Goal: Download file/media

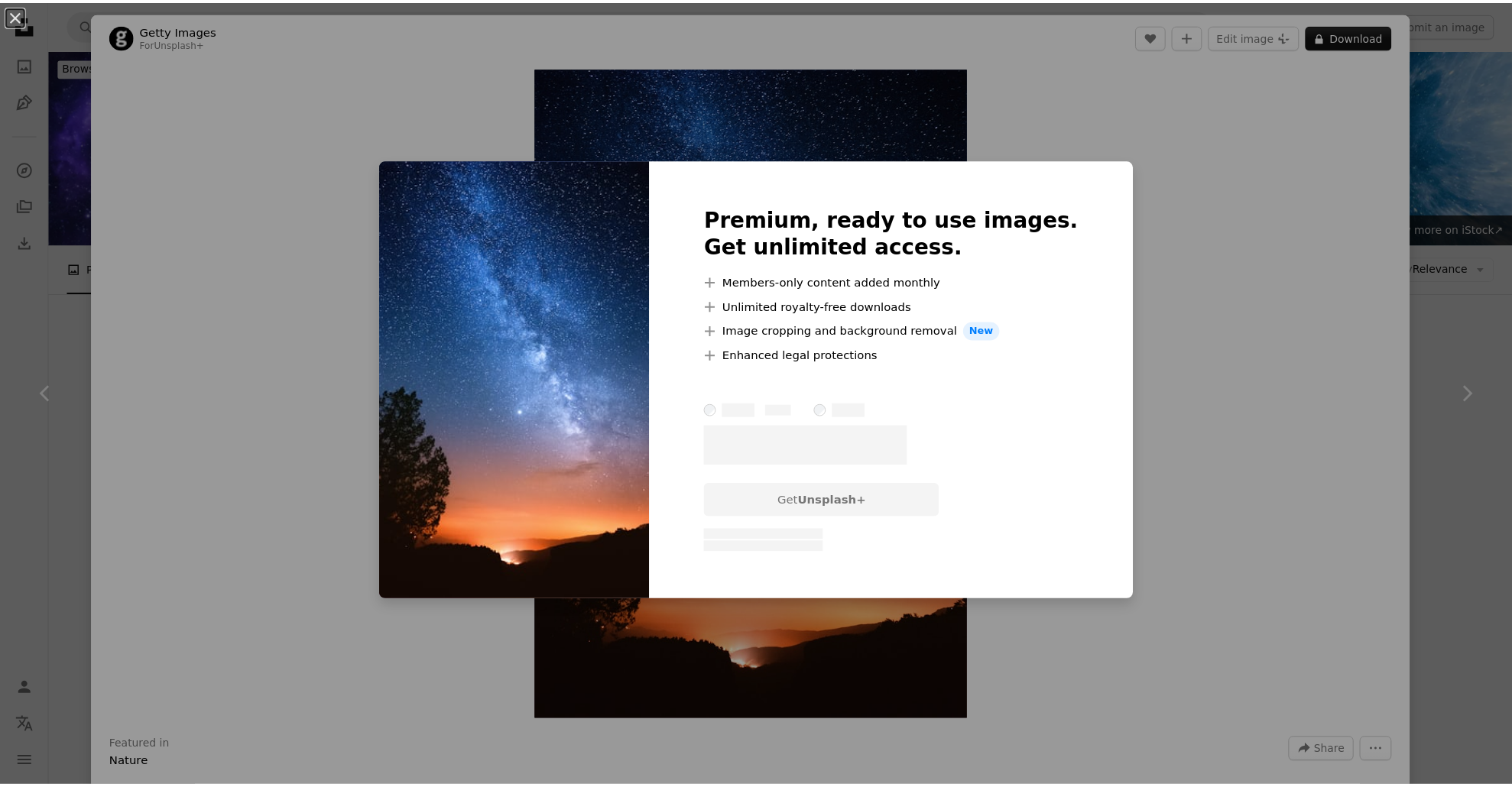
scroll to position [4968, 0]
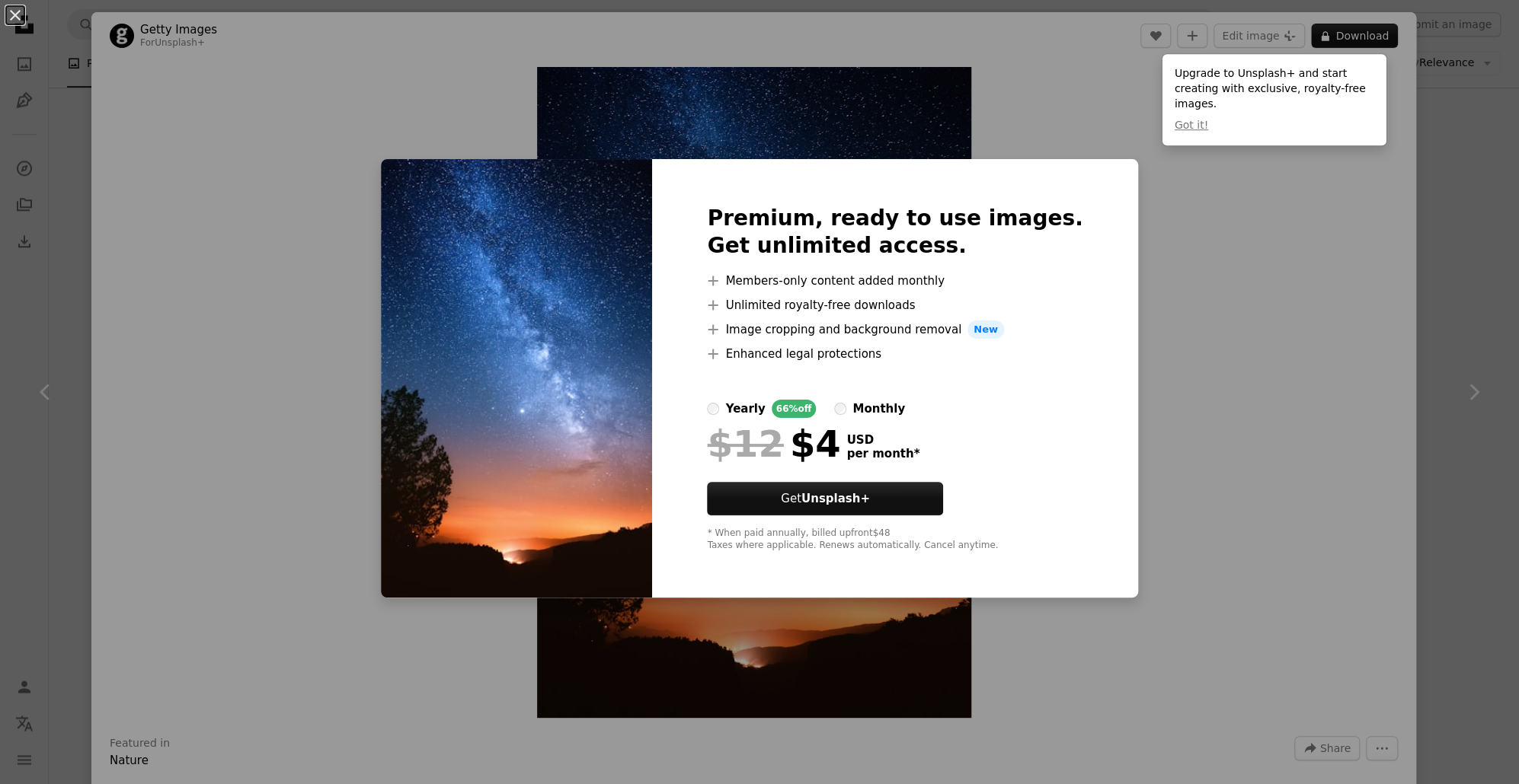
click at [1254, 336] on div "An X shape Premium, ready to use images. Get unlimited access. A plus sign Memb…" at bounding box center [759, 392] width 1519 height 784
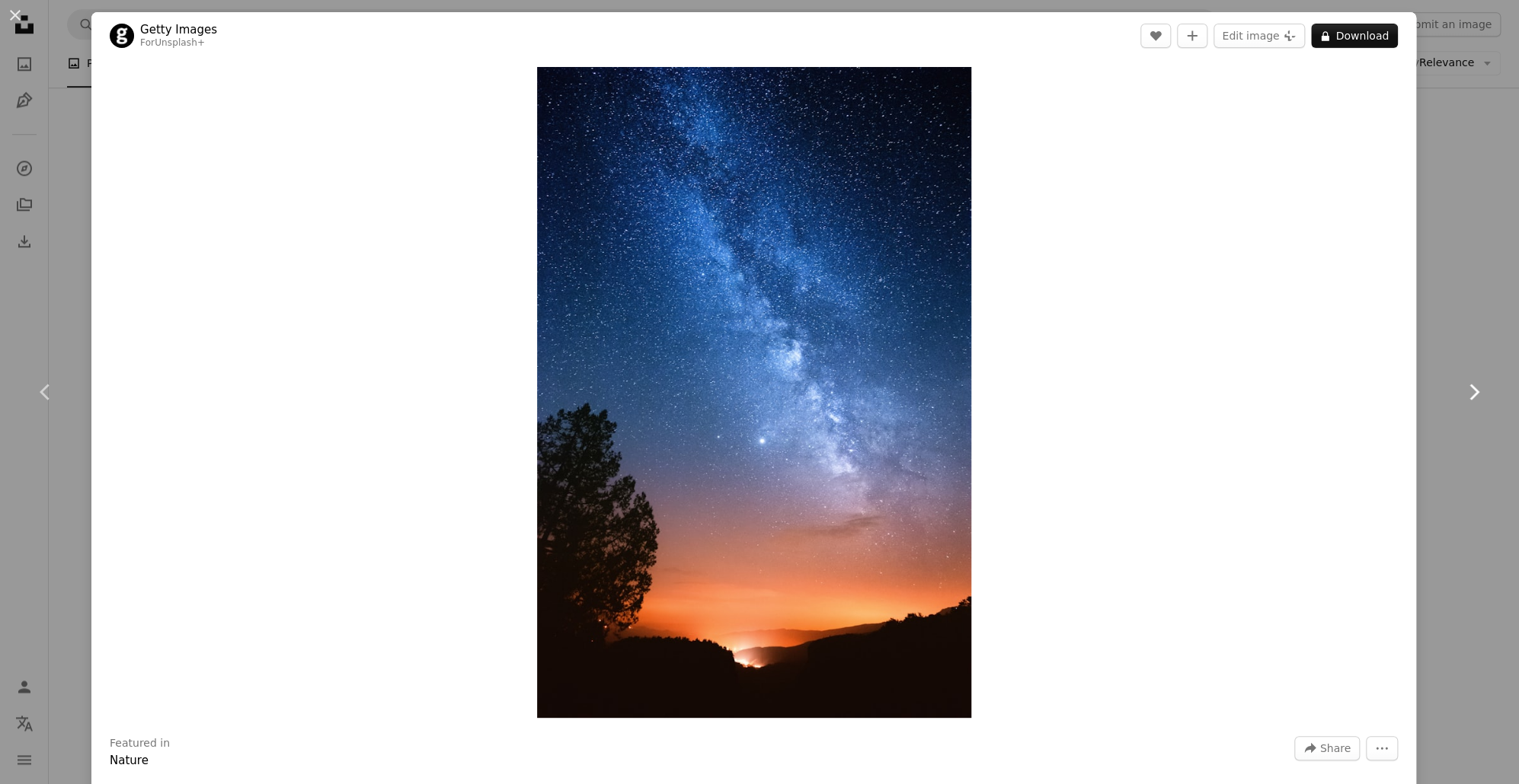
click at [1458, 349] on link "Chevron right" at bounding box center [1473, 392] width 91 height 146
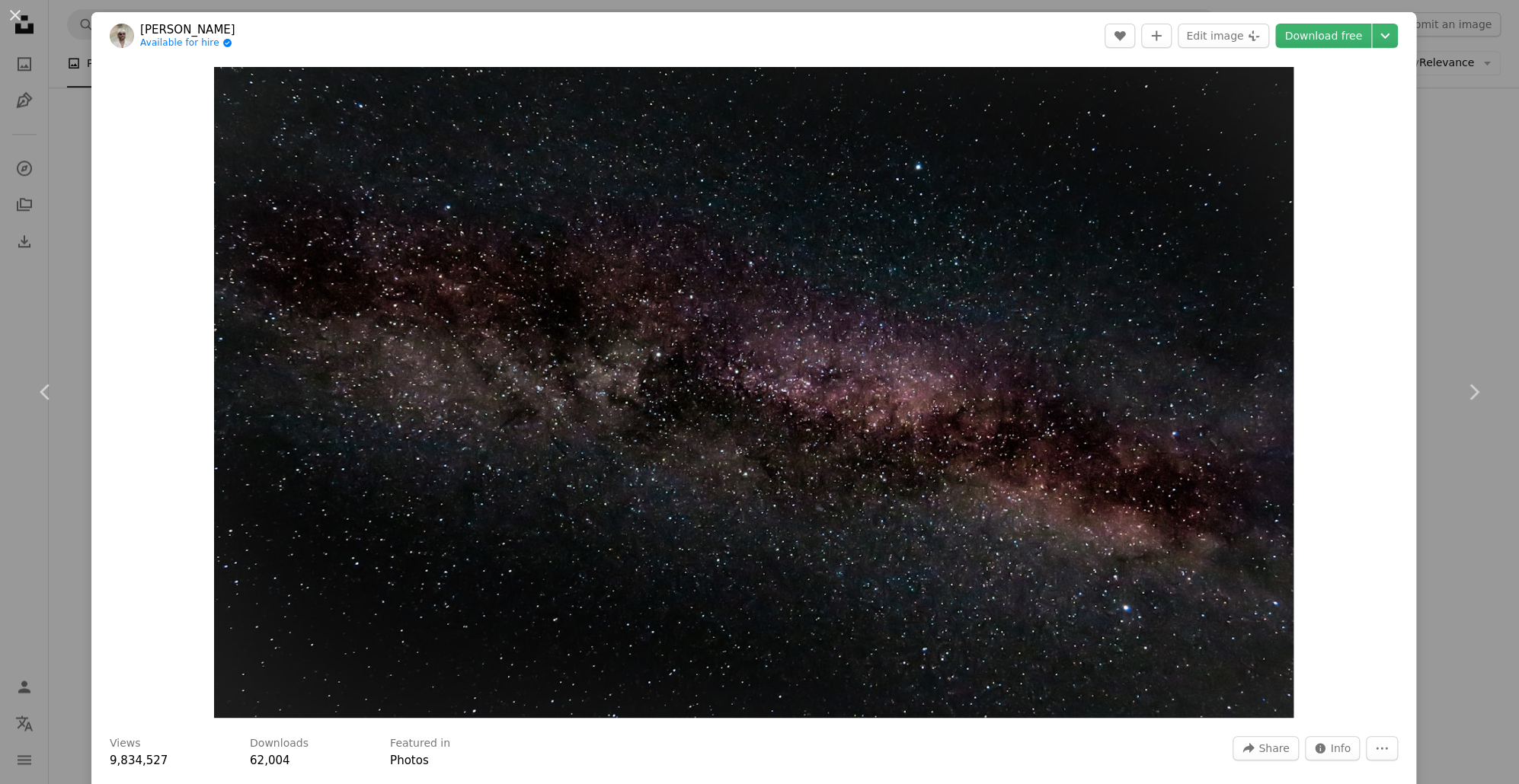
click at [1437, 63] on div "An X shape Chevron left Chevron right [PERSON_NAME] Available for hire A checkm…" at bounding box center [759, 392] width 1519 height 784
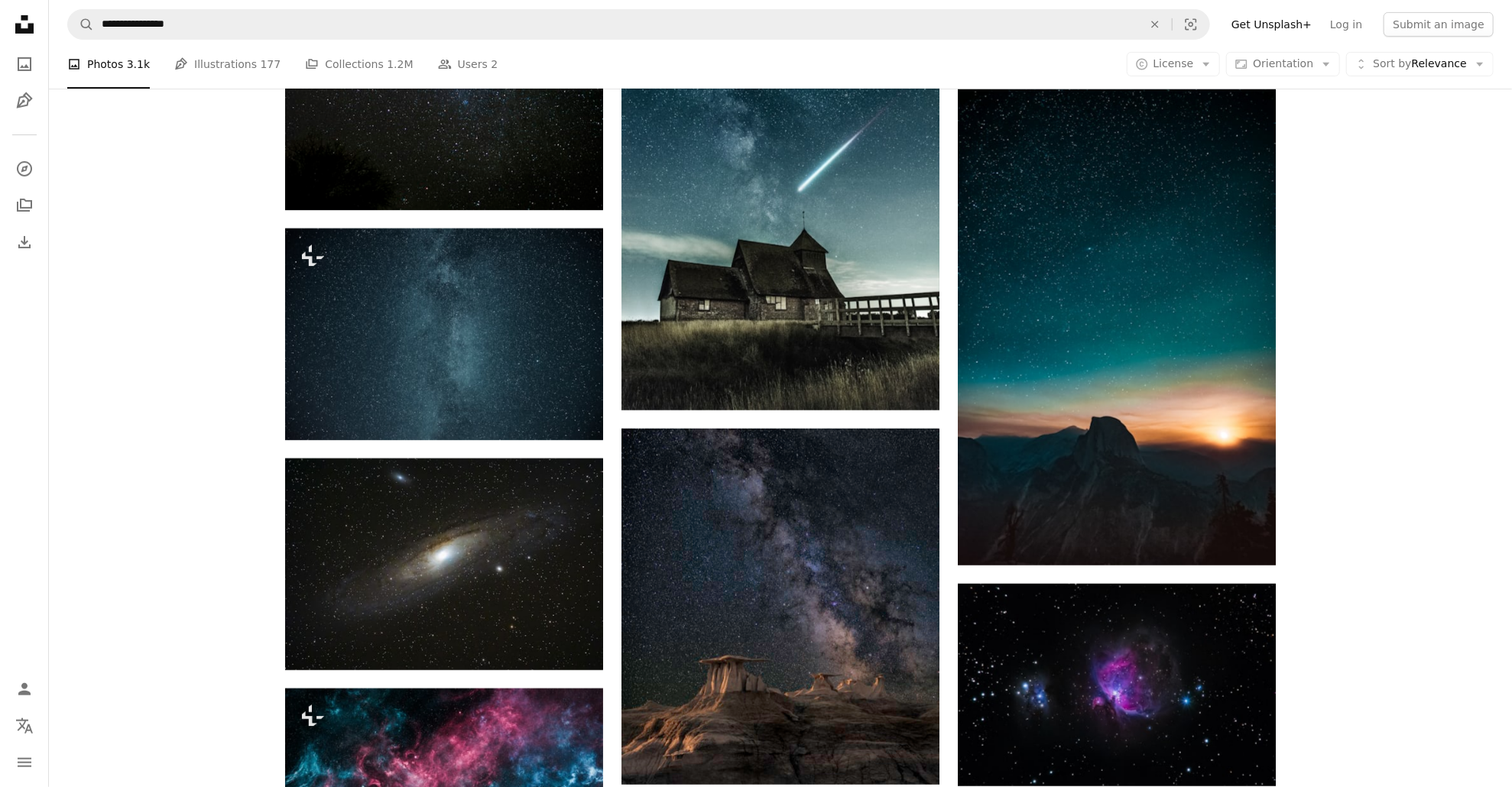
scroll to position [4127, 0]
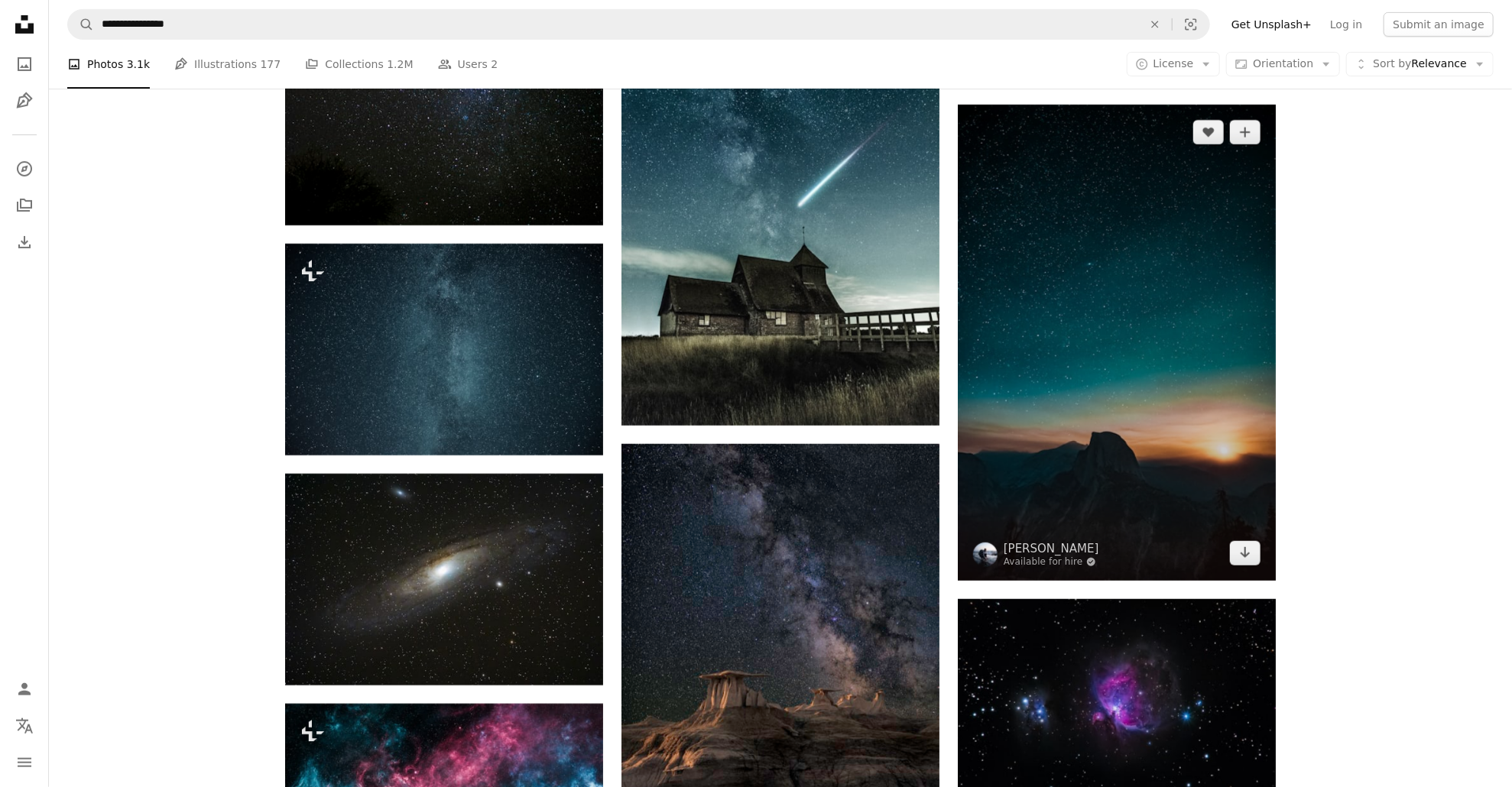
click at [1079, 319] on img at bounding box center [1116, 342] width 318 height 476
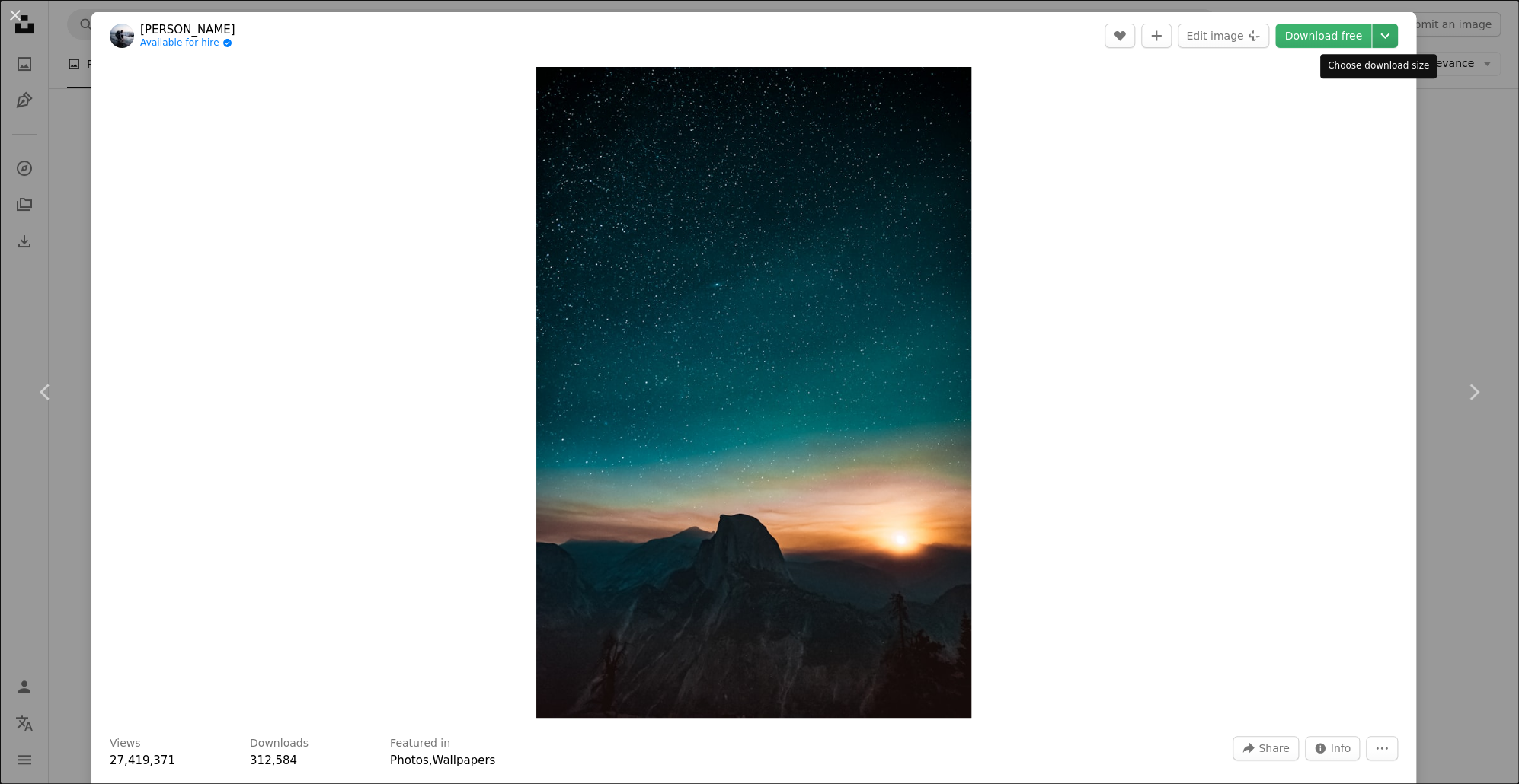
click at [1373, 38] on icon "Chevron down" at bounding box center [1385, 36] width 25 height 18
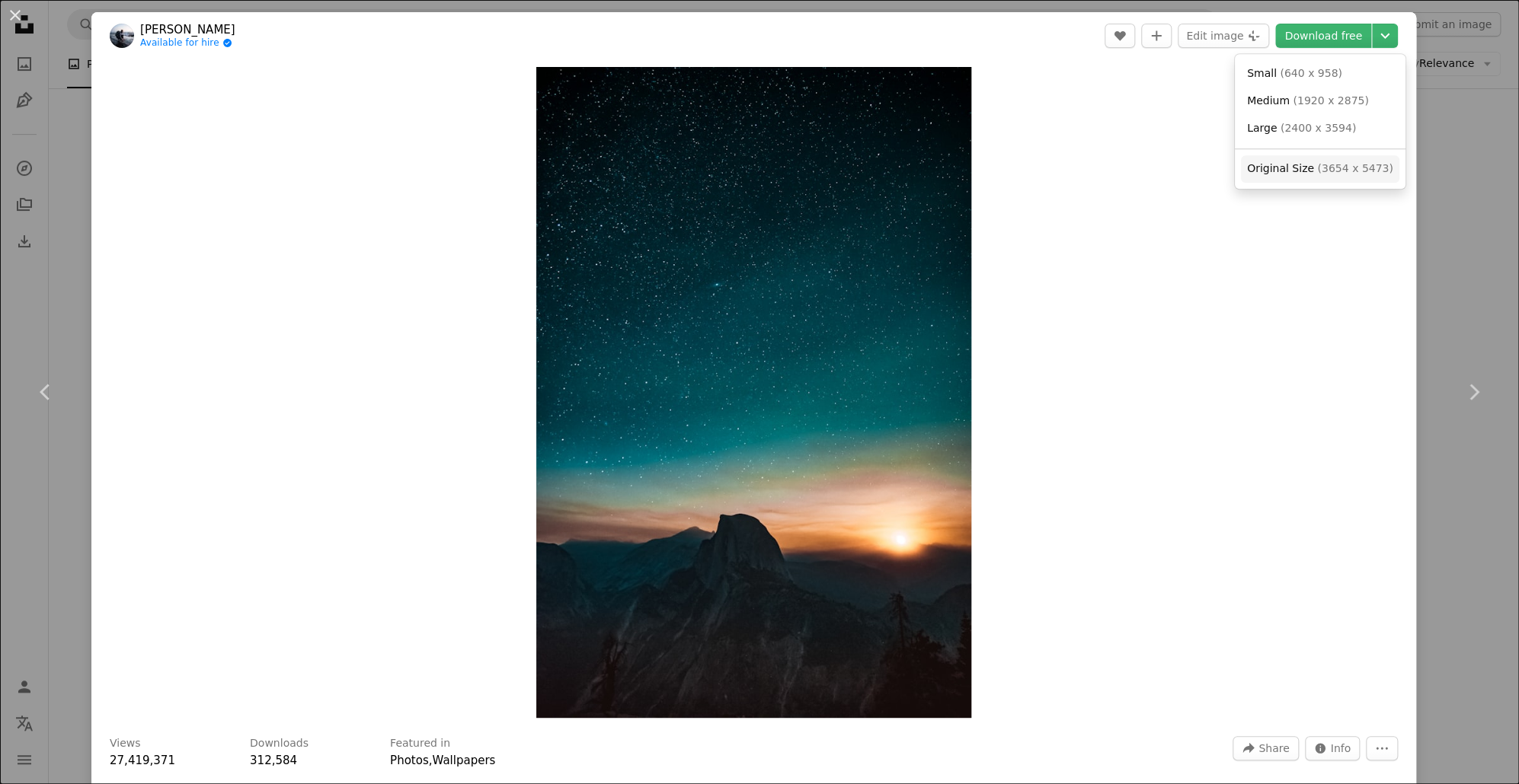
click at [1302, 169] on span "Original Size" at bounding box center [1280, 169] width 67 height 12
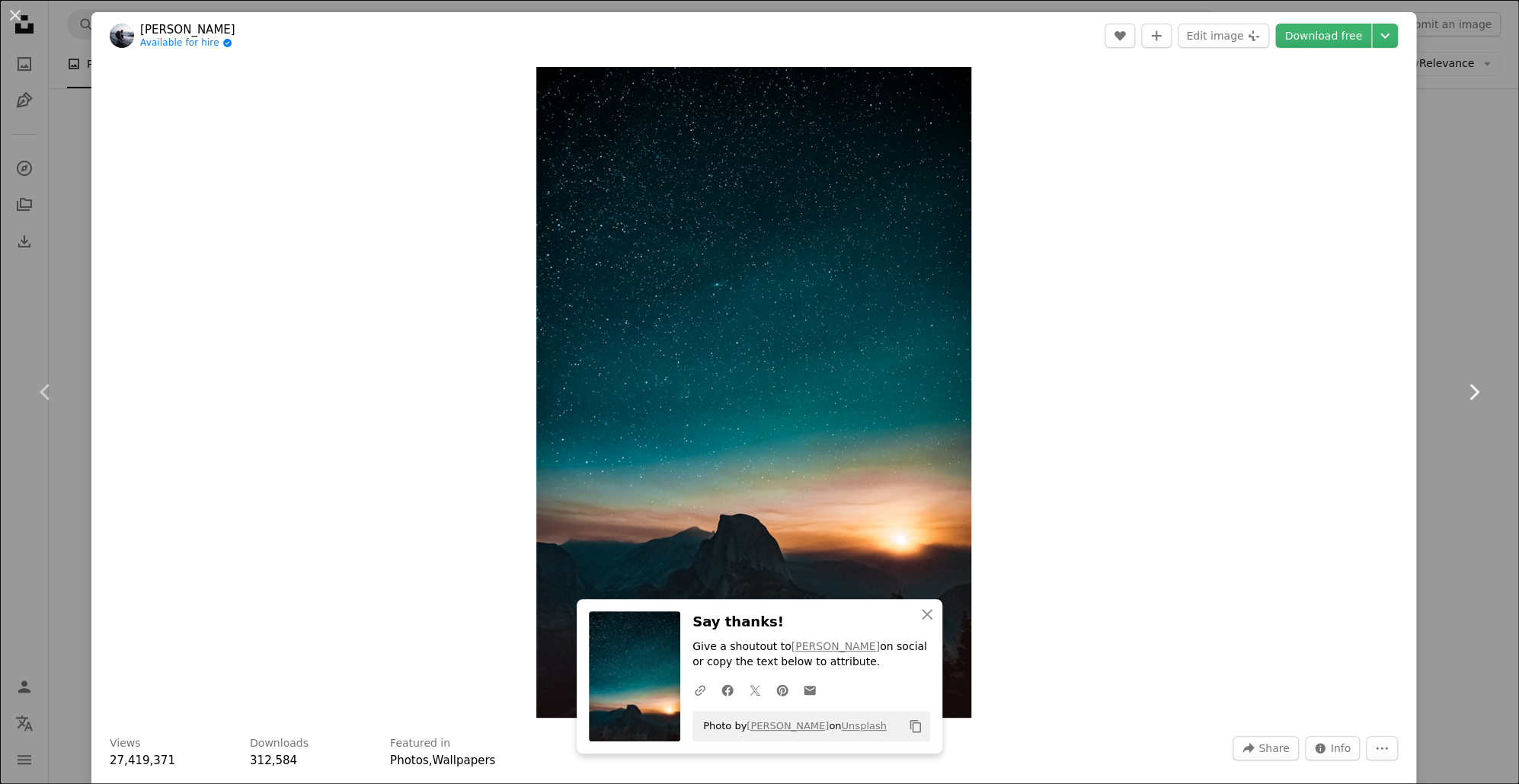
click at [1428, 319] on link "Chevron right" at bounding box center [1473, 392] width 91 height 146
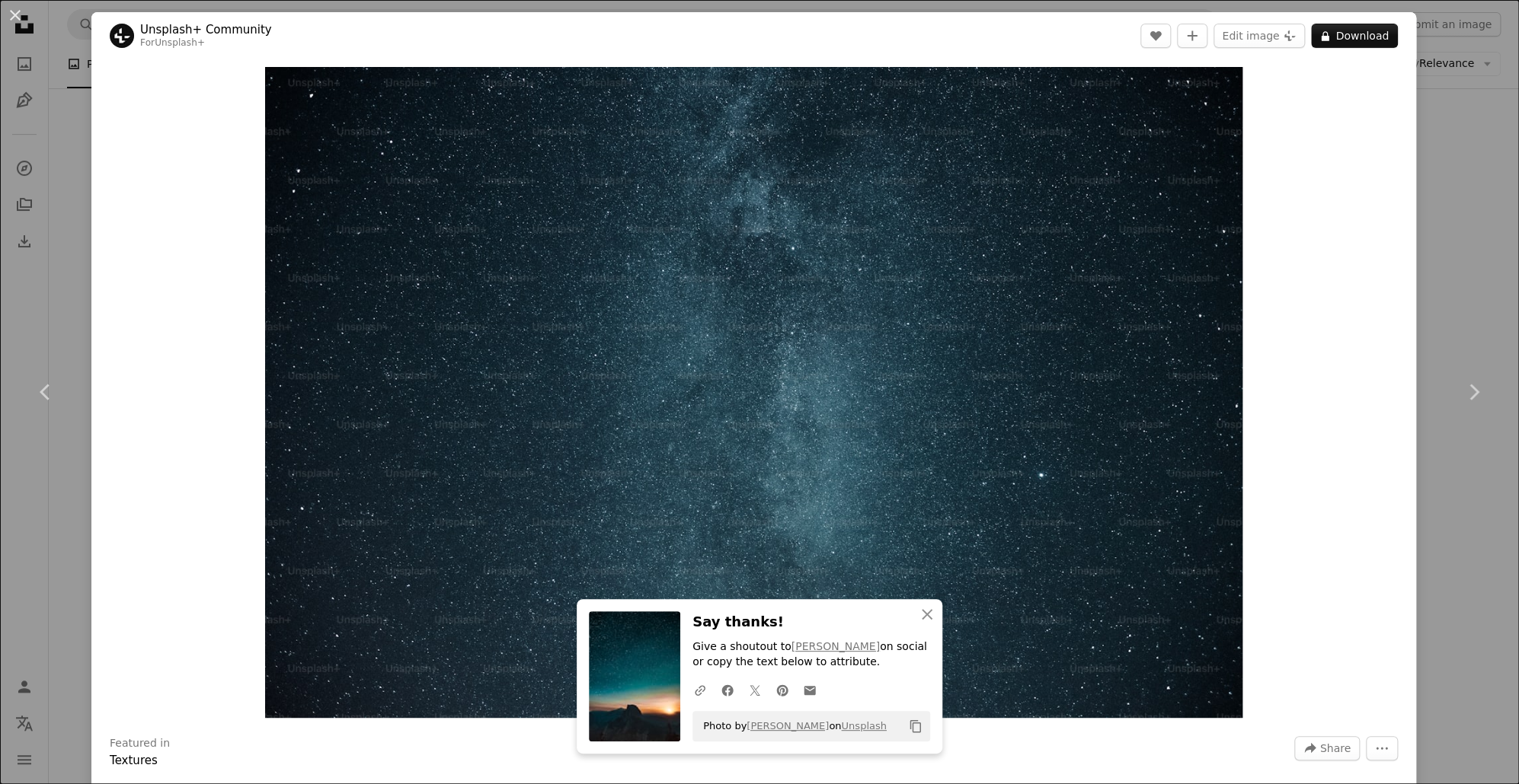
click at [1444, 50] on div "An X shape Chevron left Chevron right Unsplash+ Community For Unsplash+ A heart…" at bounding box center [759, 392] width 1519 height 784
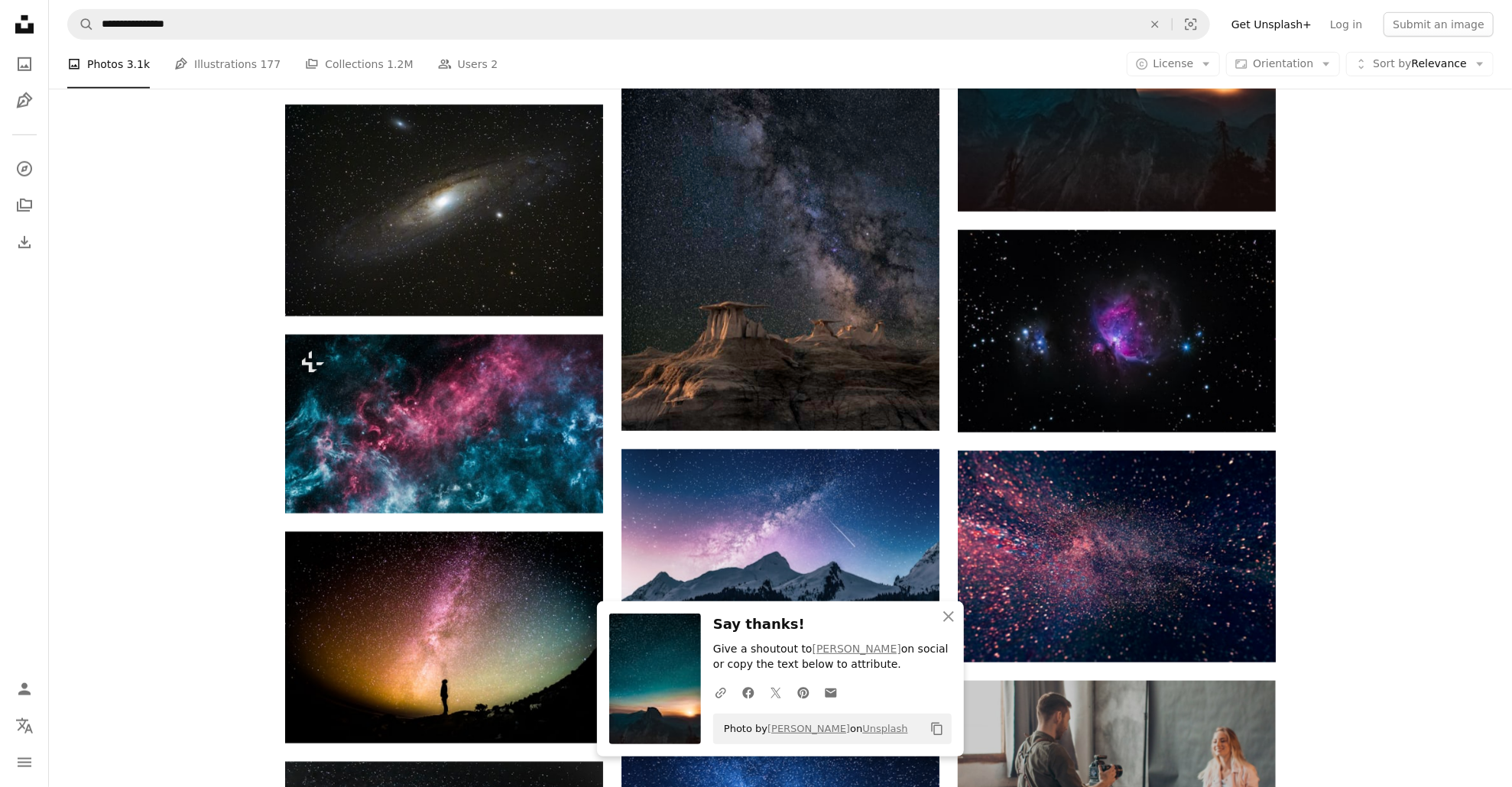
scroll to position [4509, 0]
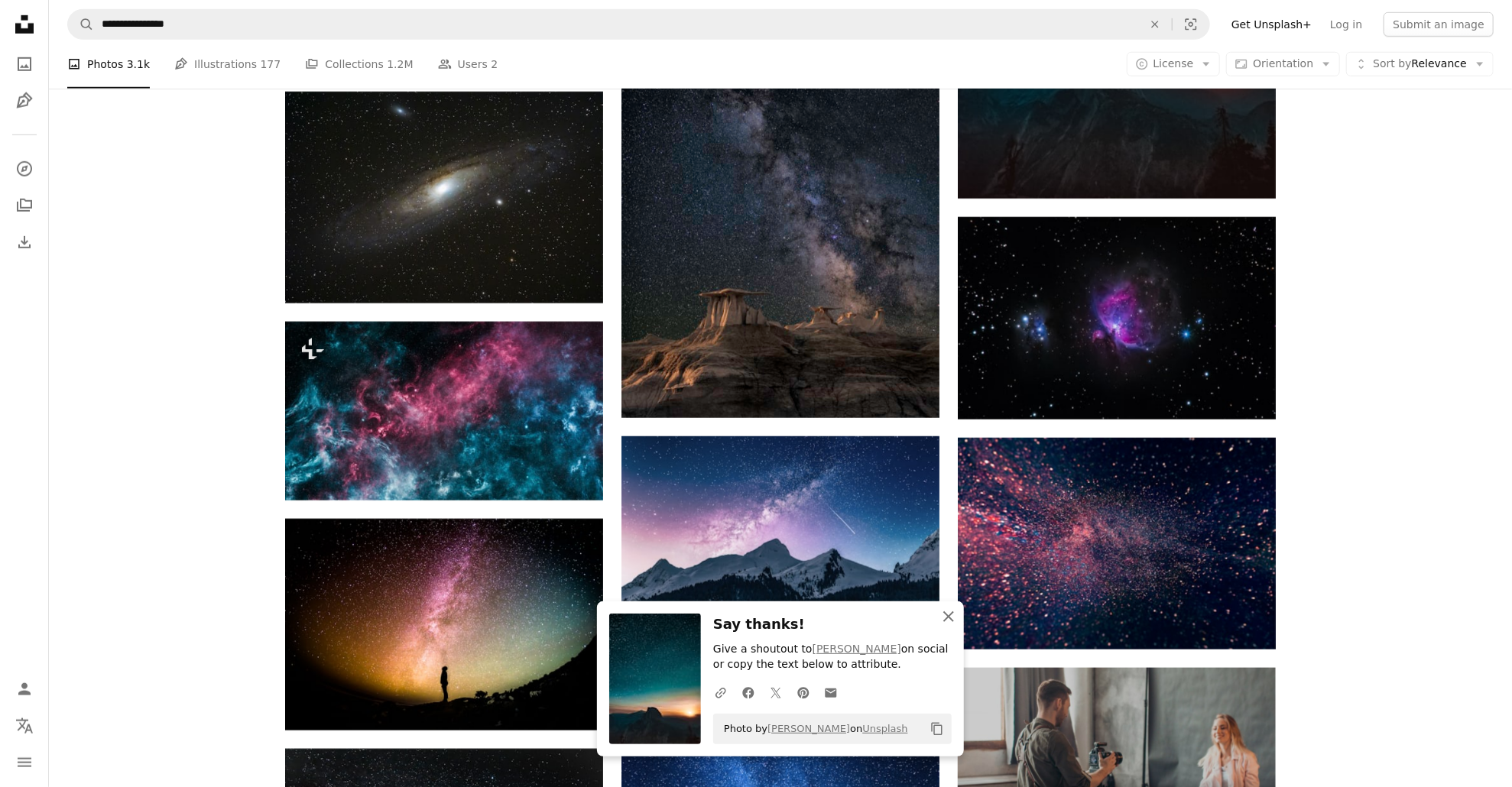
click at [951, 624] on icon "An X shape" at bounding box center [949, 617] width 18 height 18
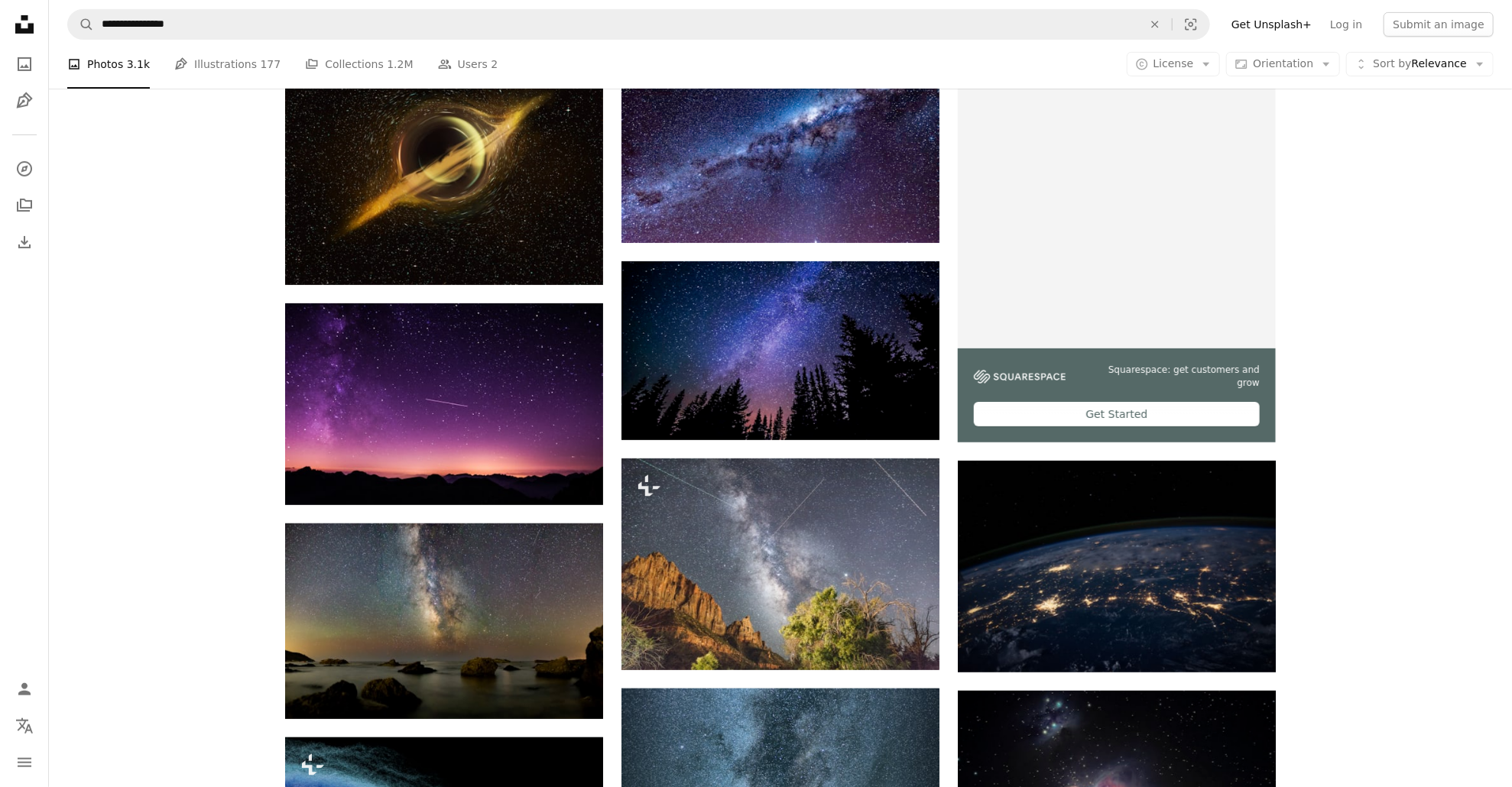
scroll to position [0, 0]
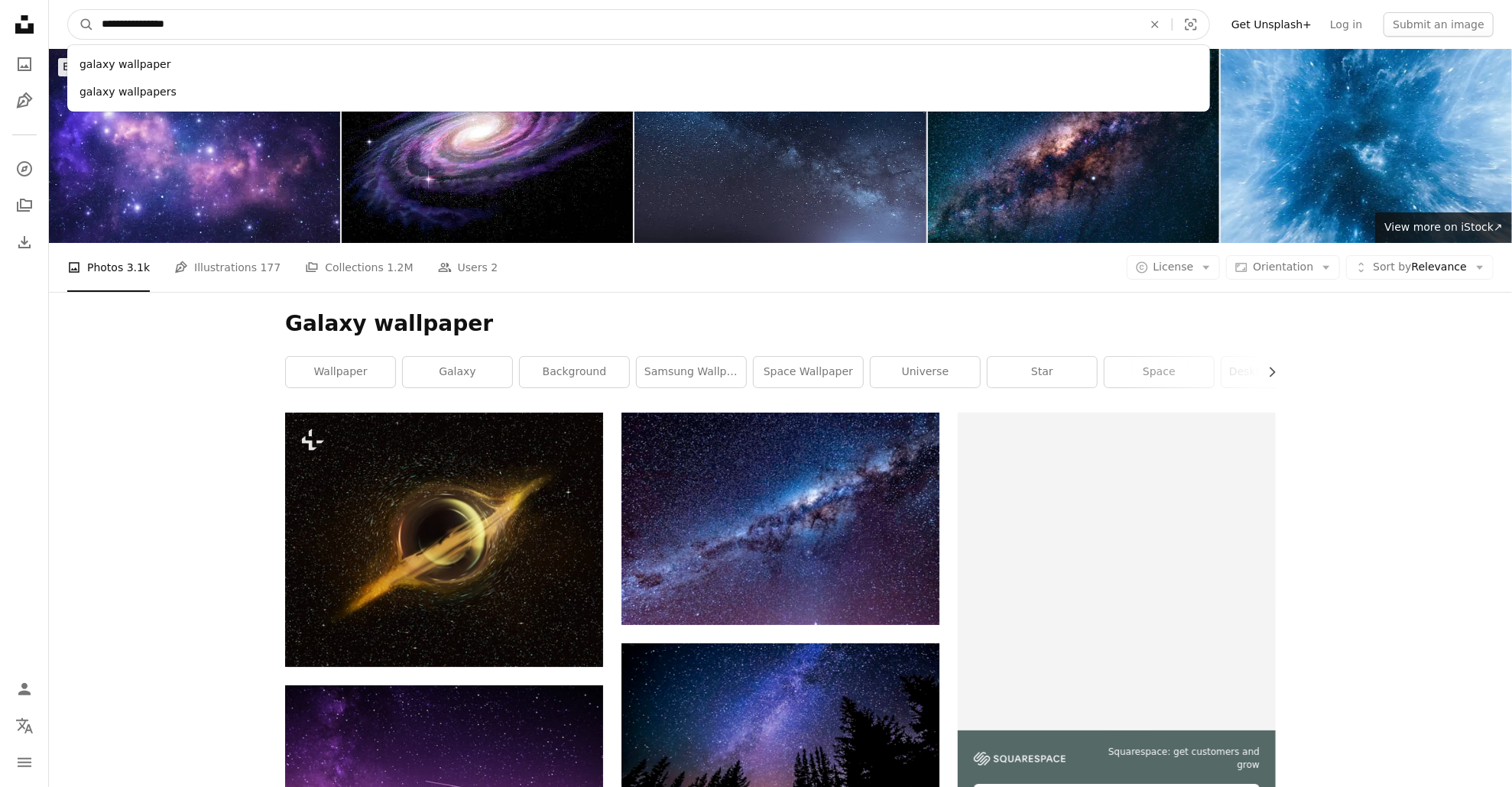
drag, startPoint x: 191, startPoint y: 17, endPoint x: 65, endPoint y: 18, distance: 126.0
click at [65, 18] on nav "**********" at bounding box center [781, 25] width 1464 height 49
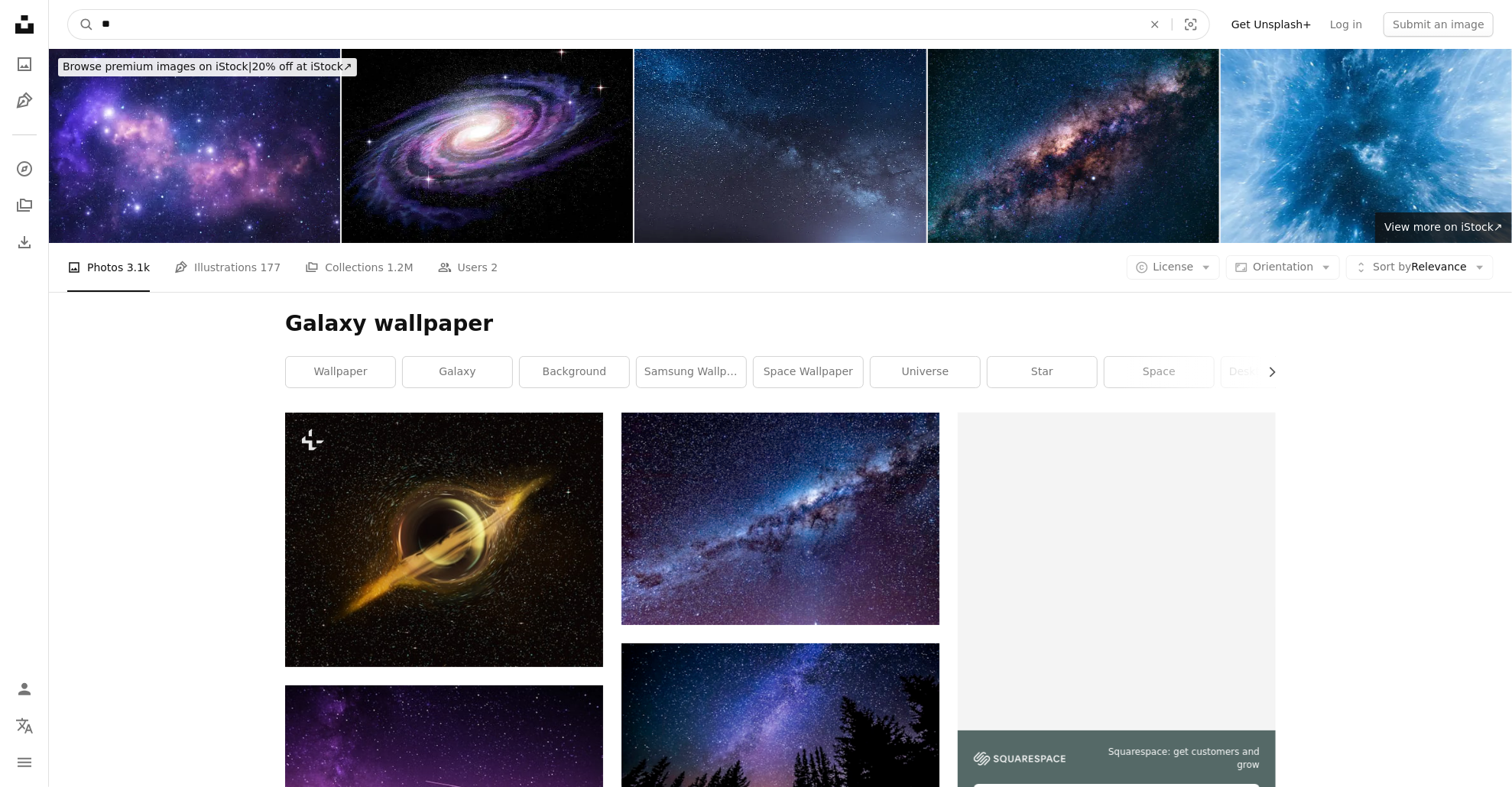
type input "***"
type input "****"
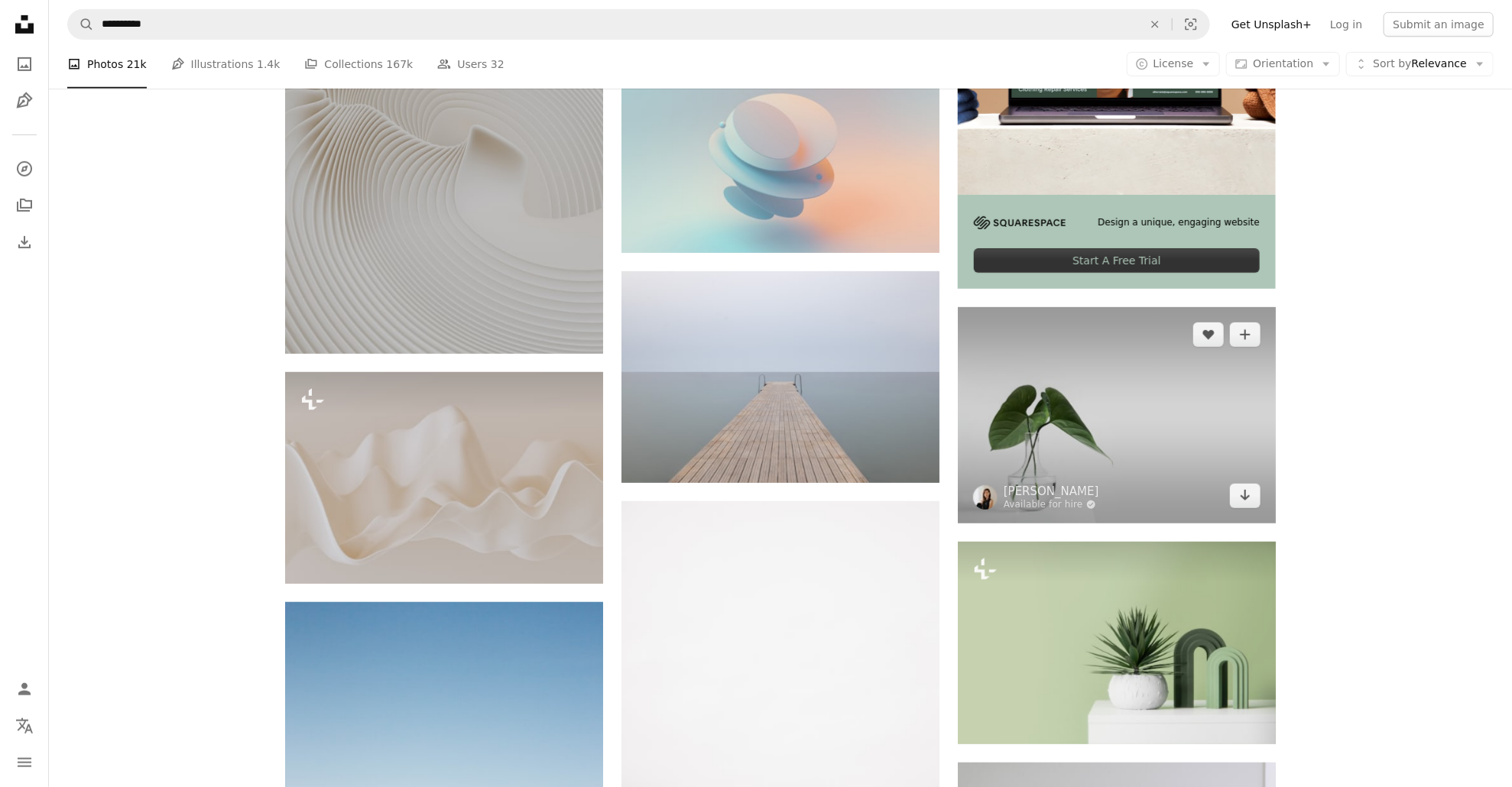
scroll to position [535, 0]
click at [1136, 454] on img at bounding box center [1116, 415] width 318 height 216
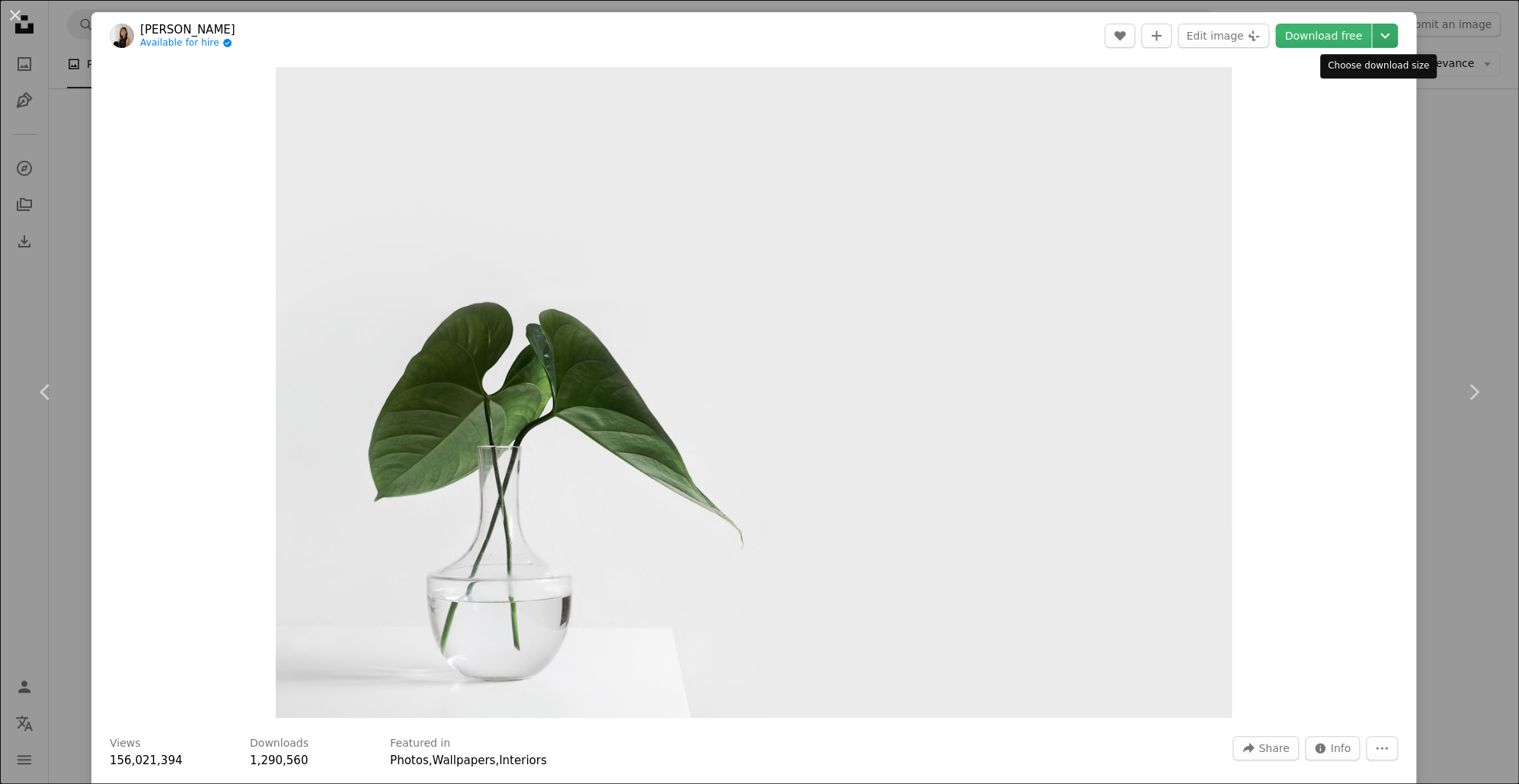
click at [1375, 39] on icon "Chevron down" at bounding box center [1385, 36] width 25 height 18
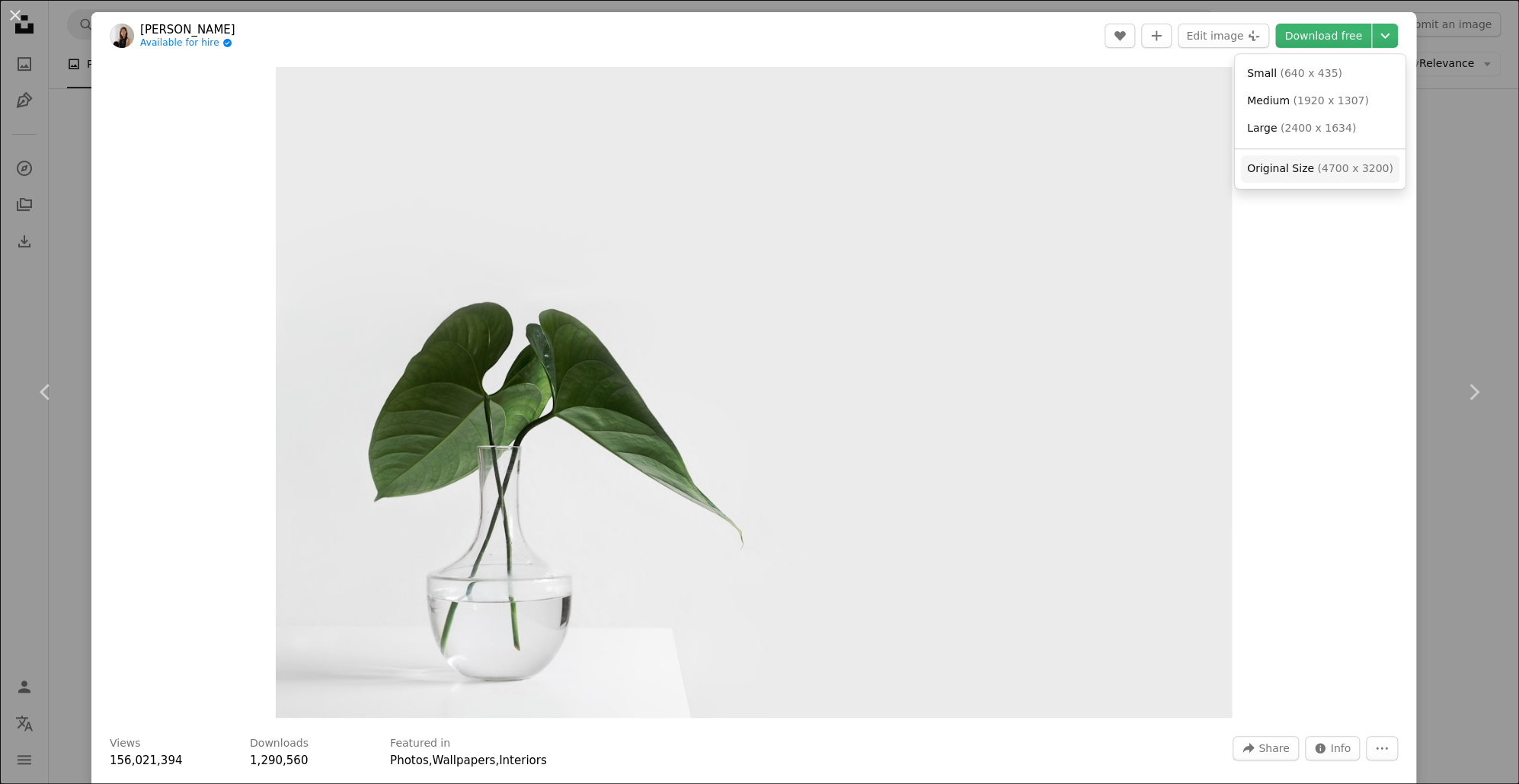
click at [1296, 175] on span "Original Size" at bounding box center [1280, 169] width 67 height 12
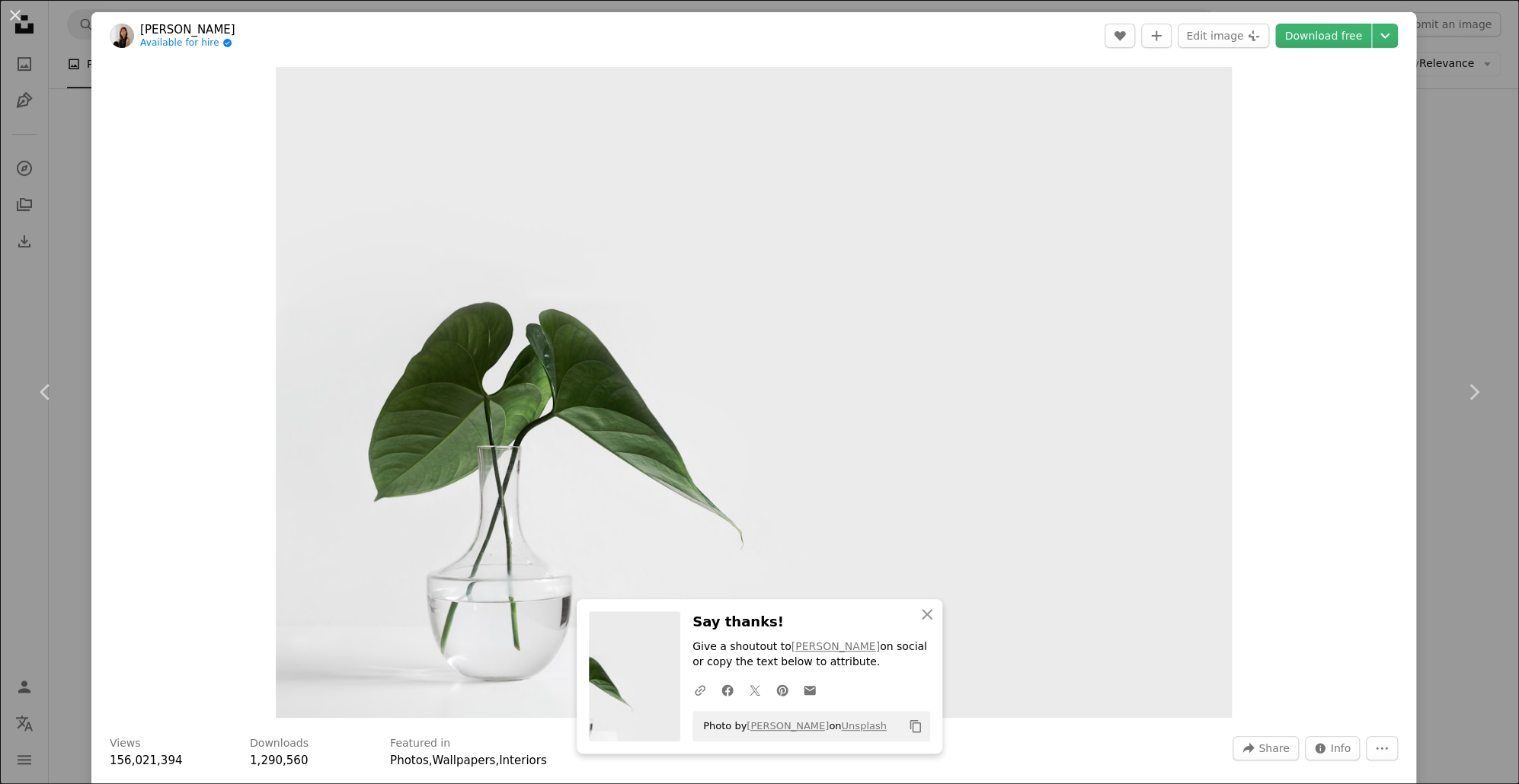
click at [1445, 90] on div "An X shape Chevron left Chevron right [PERSON_NAME] Available for hire A checkm…" at bounding box center [759, 392] width 1519 height 784
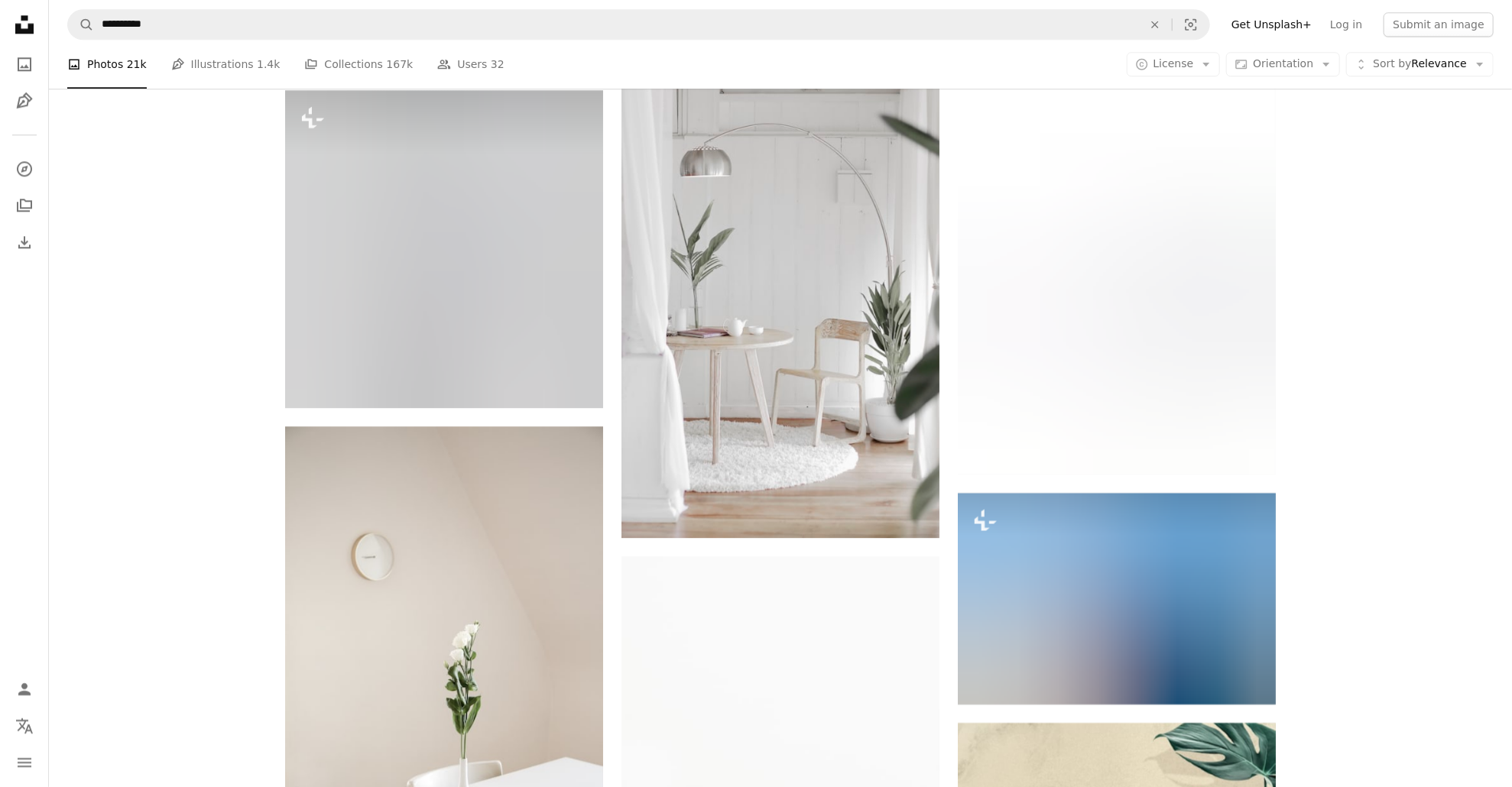
scroll to position [6420, 0]
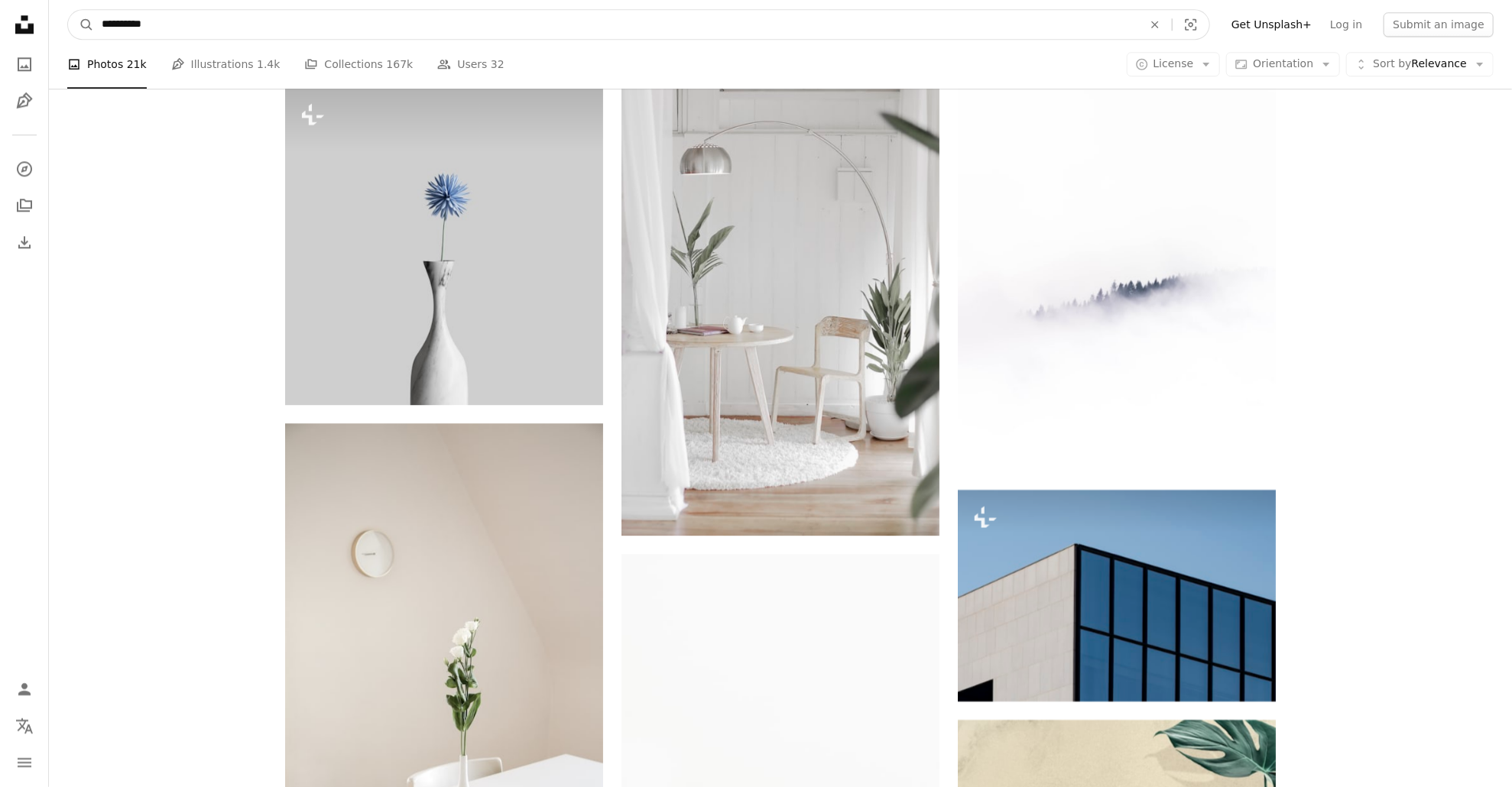
click at [445, 28] on input "**********" at bounding box center [616, 25] width 1044 height 29
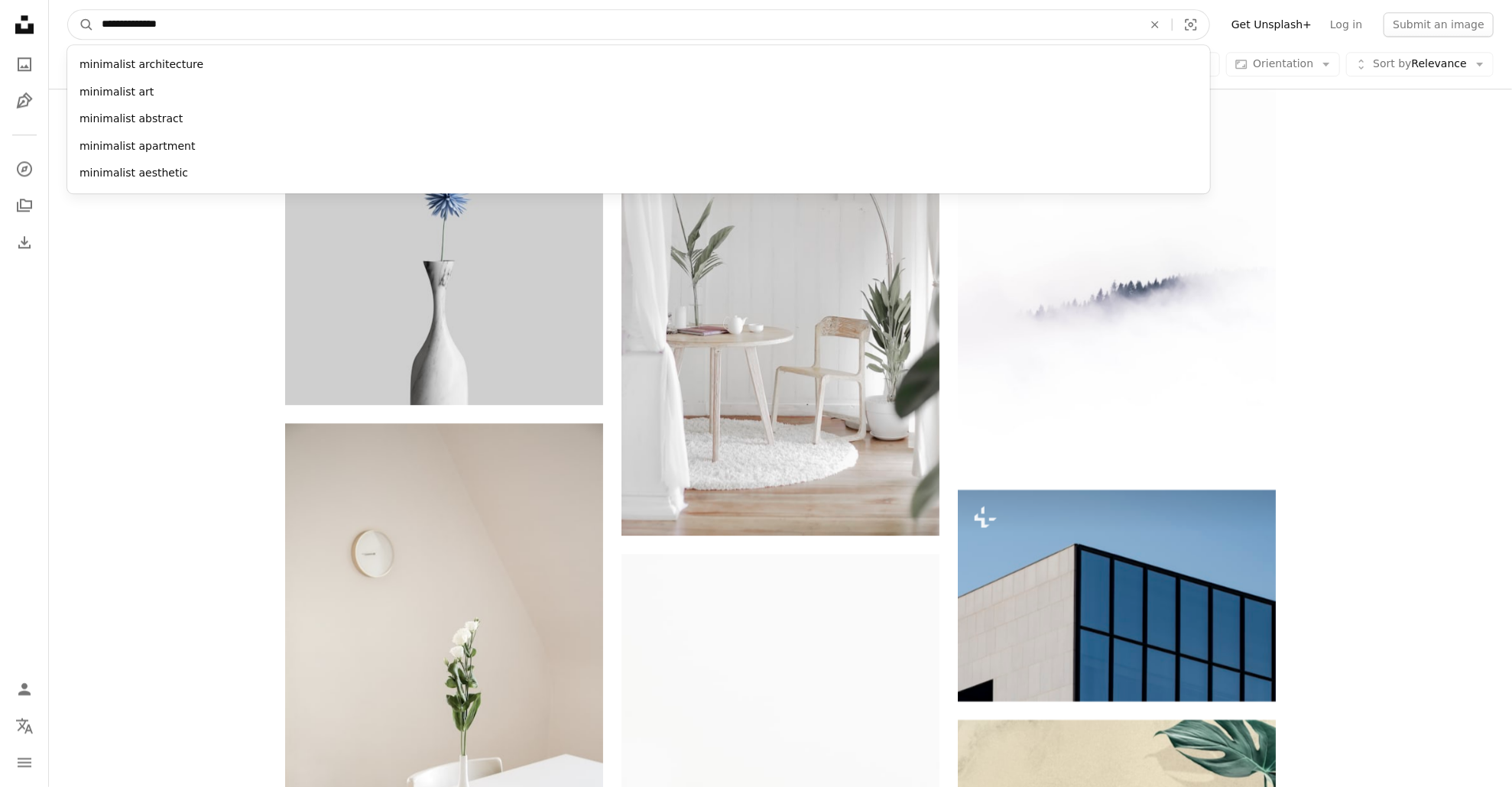
type input "**********"
click at [68, 10] on button "A magnifying glass" at bounding box center [81, 25] width 26 height 29
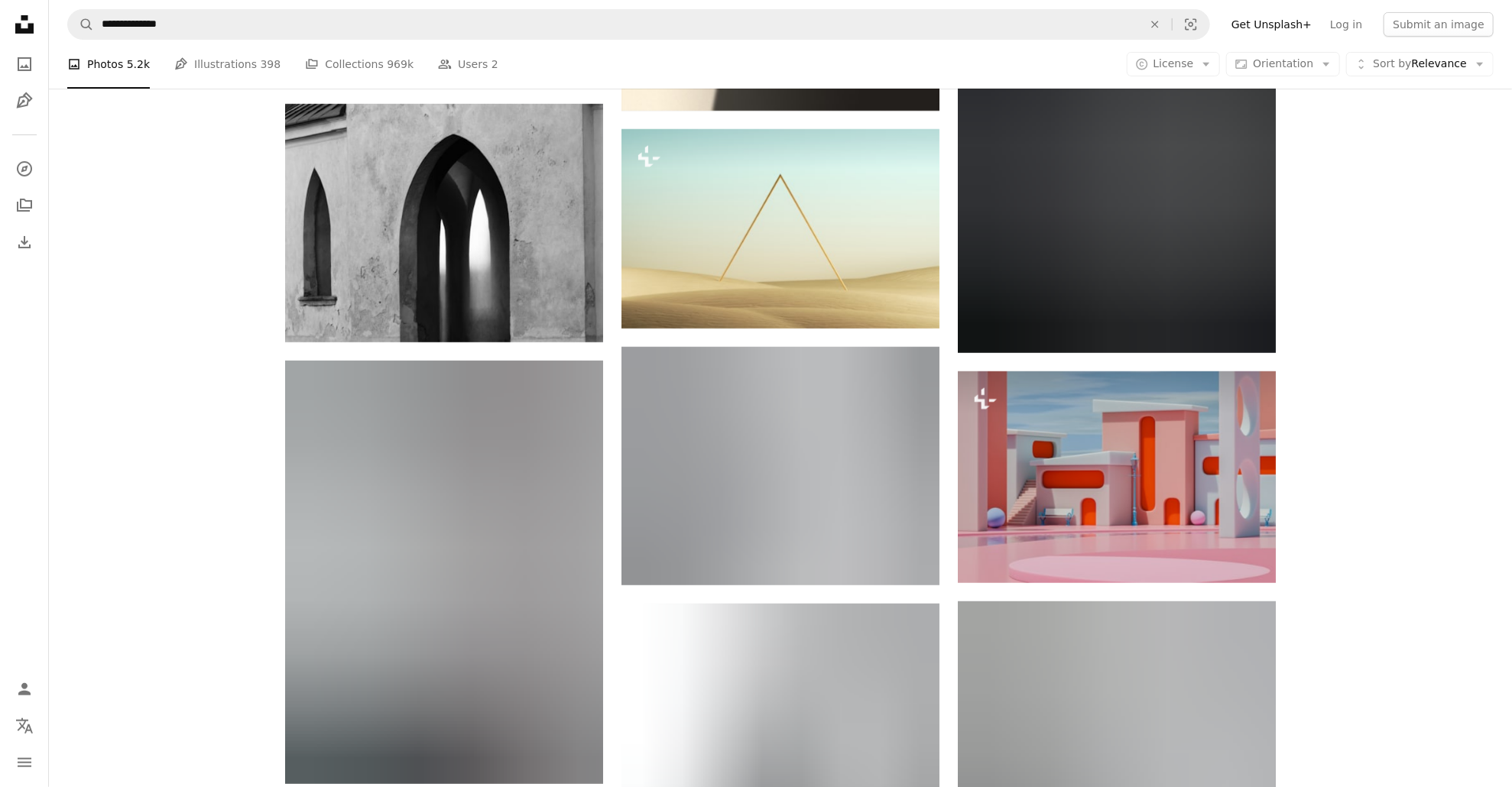
scroll to position [23005, 0]
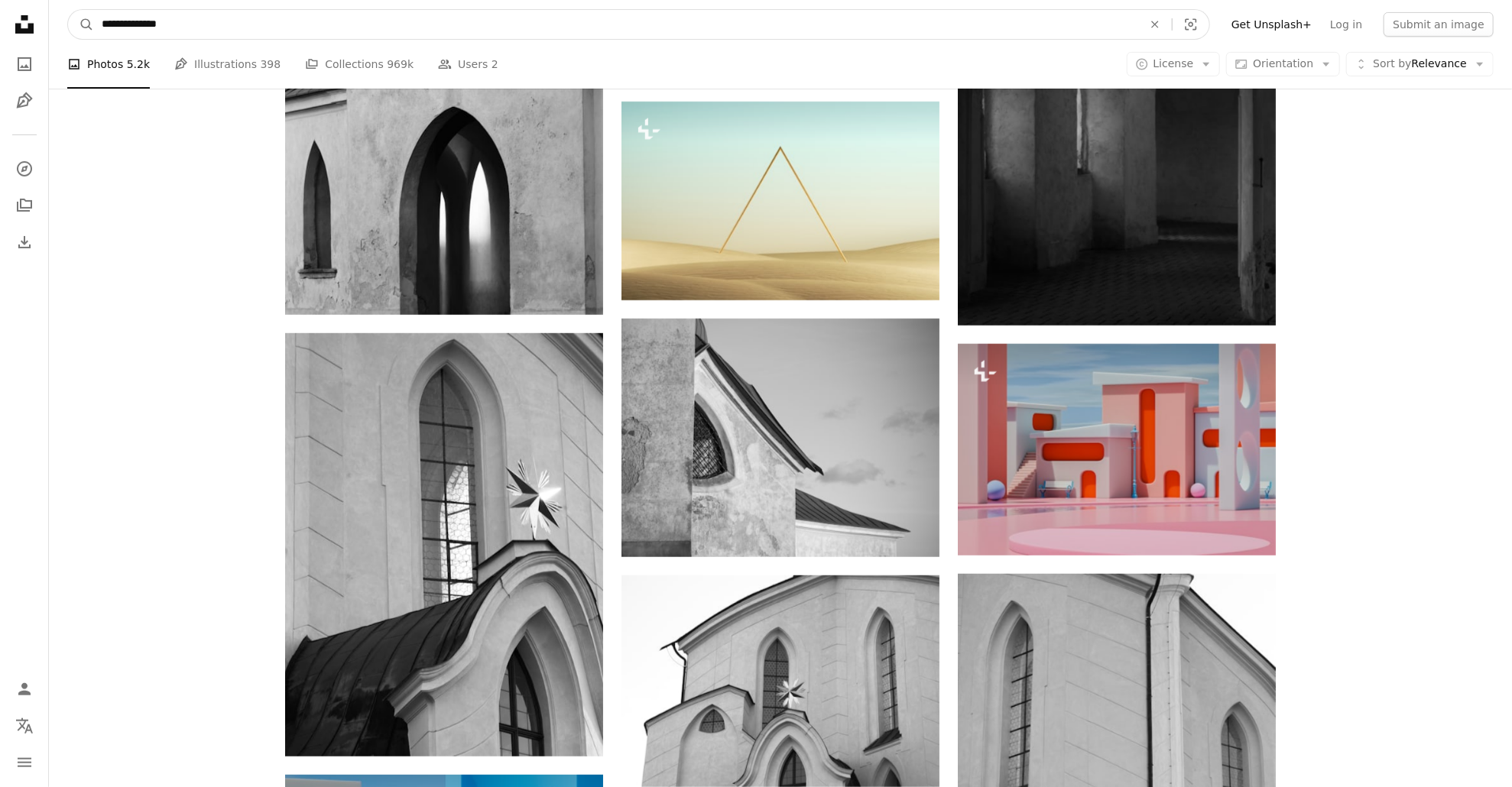
drag, startPoint x: 189, startPoint y: 23, endPoint x: 35, endPoint y: 10, distance: 154.5
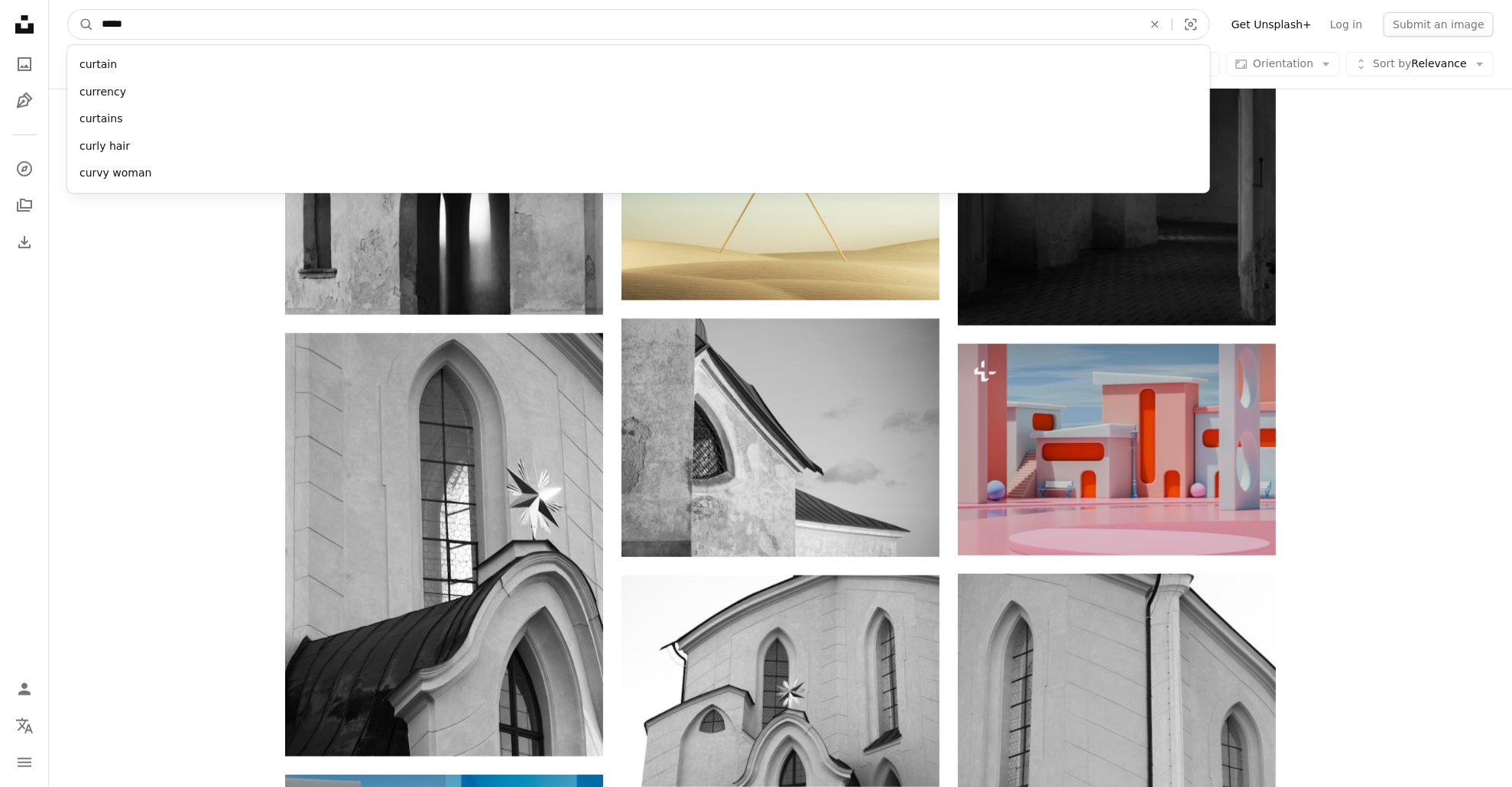
type input "******"
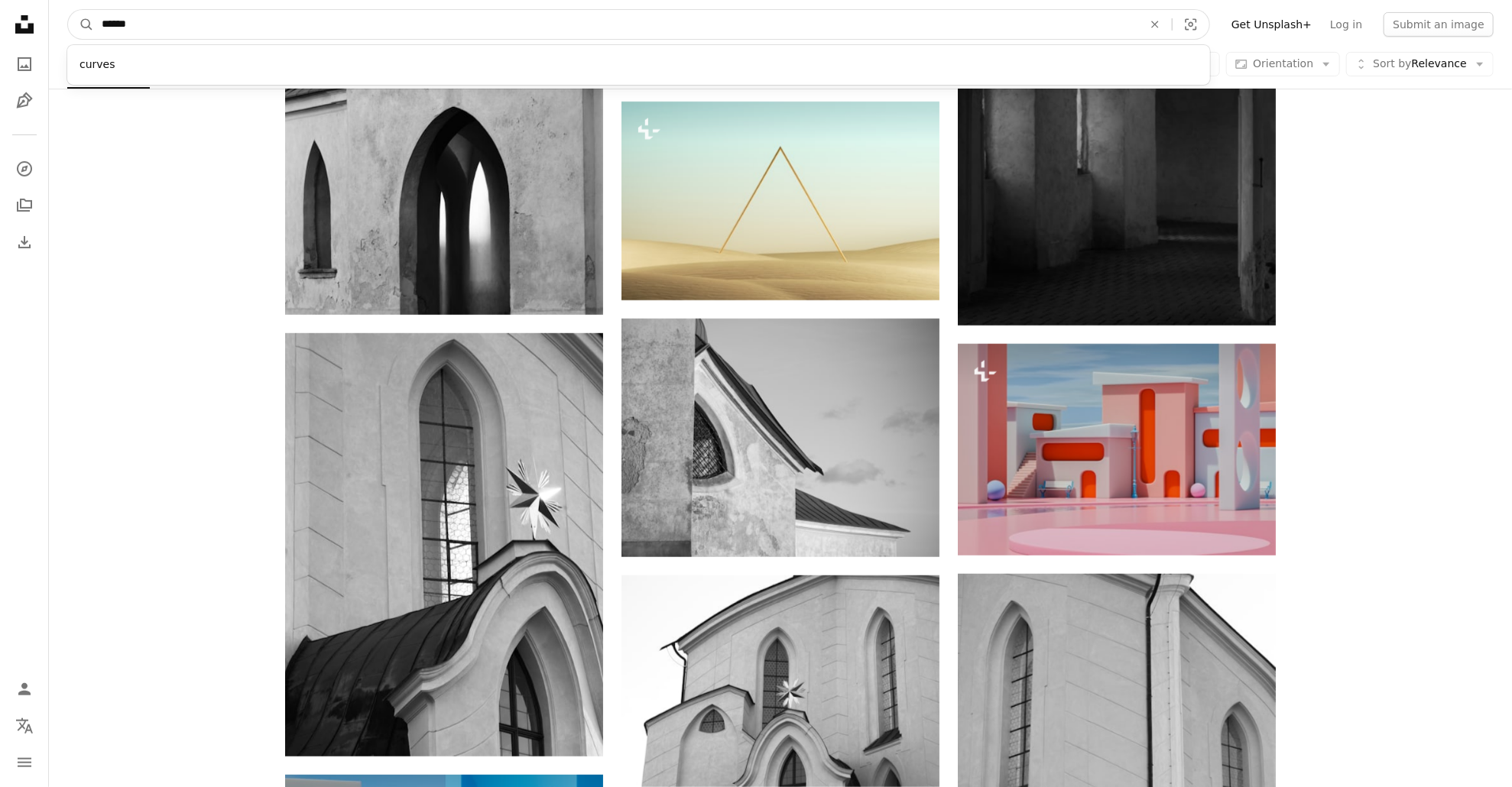
click button "A magnifying glass" at bounding box center [81, 25] width 26 height 29
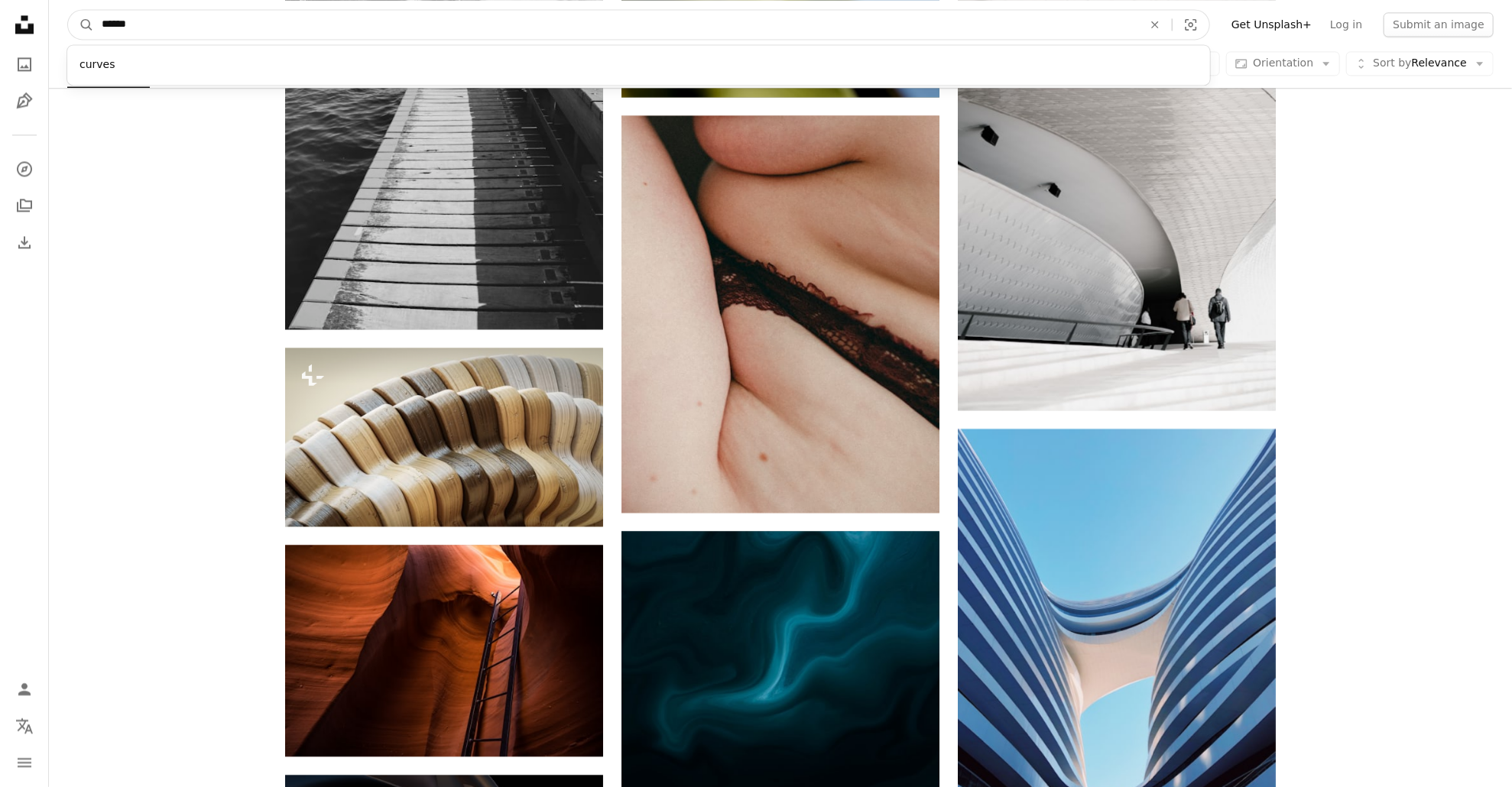
scroll to position [2213, 0]
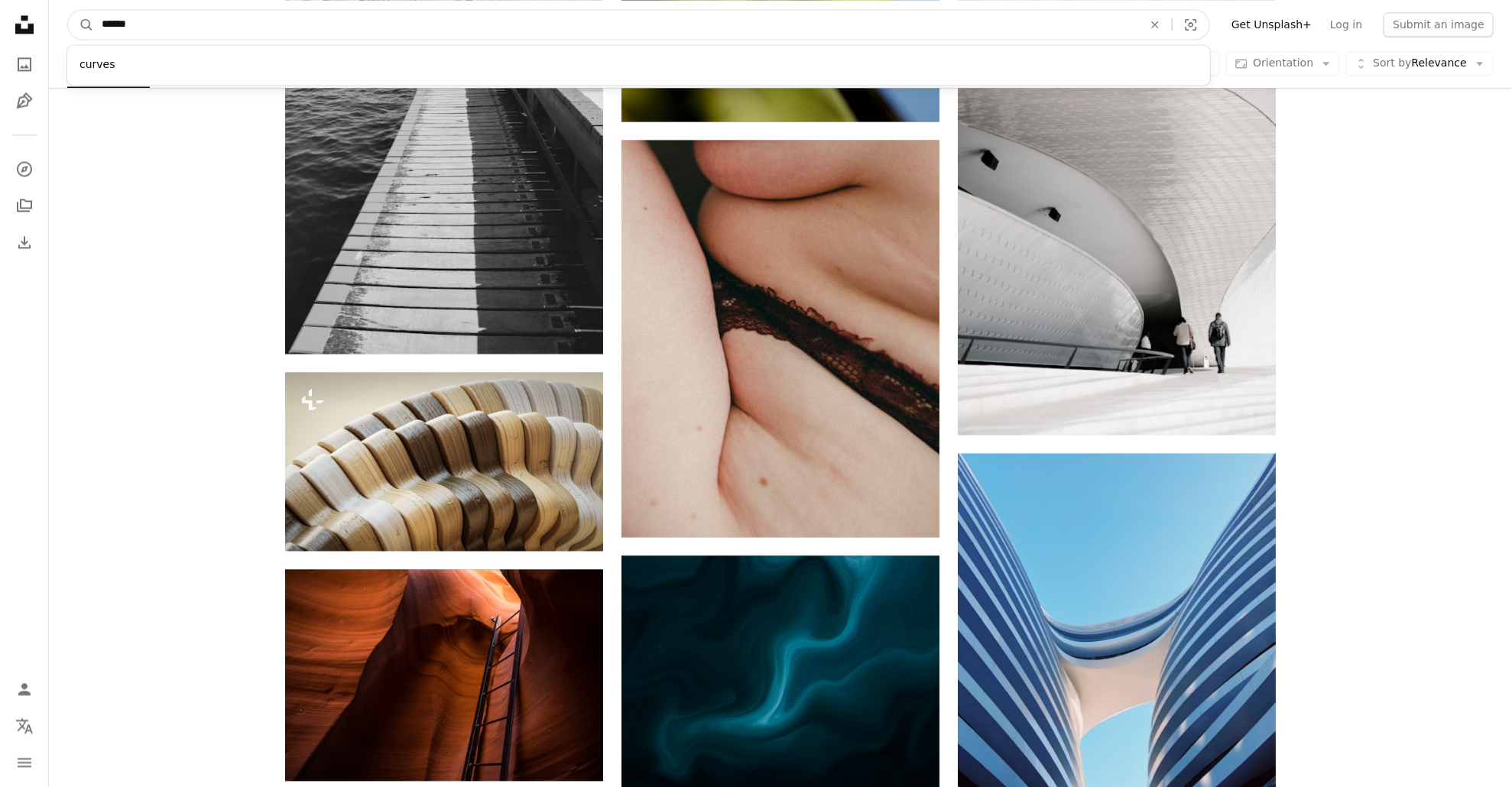
drag, startPoint x: 242, startPoint y: 22, endPoint x: -29, endPoint y: 9, distance: 271.3
click at [0, 9] on html "Unsplash logo Unsplash Home A photo Pen Tool A compass A stack of folders Downl…" at bounding box center [756, 559] width 1512 height 5556
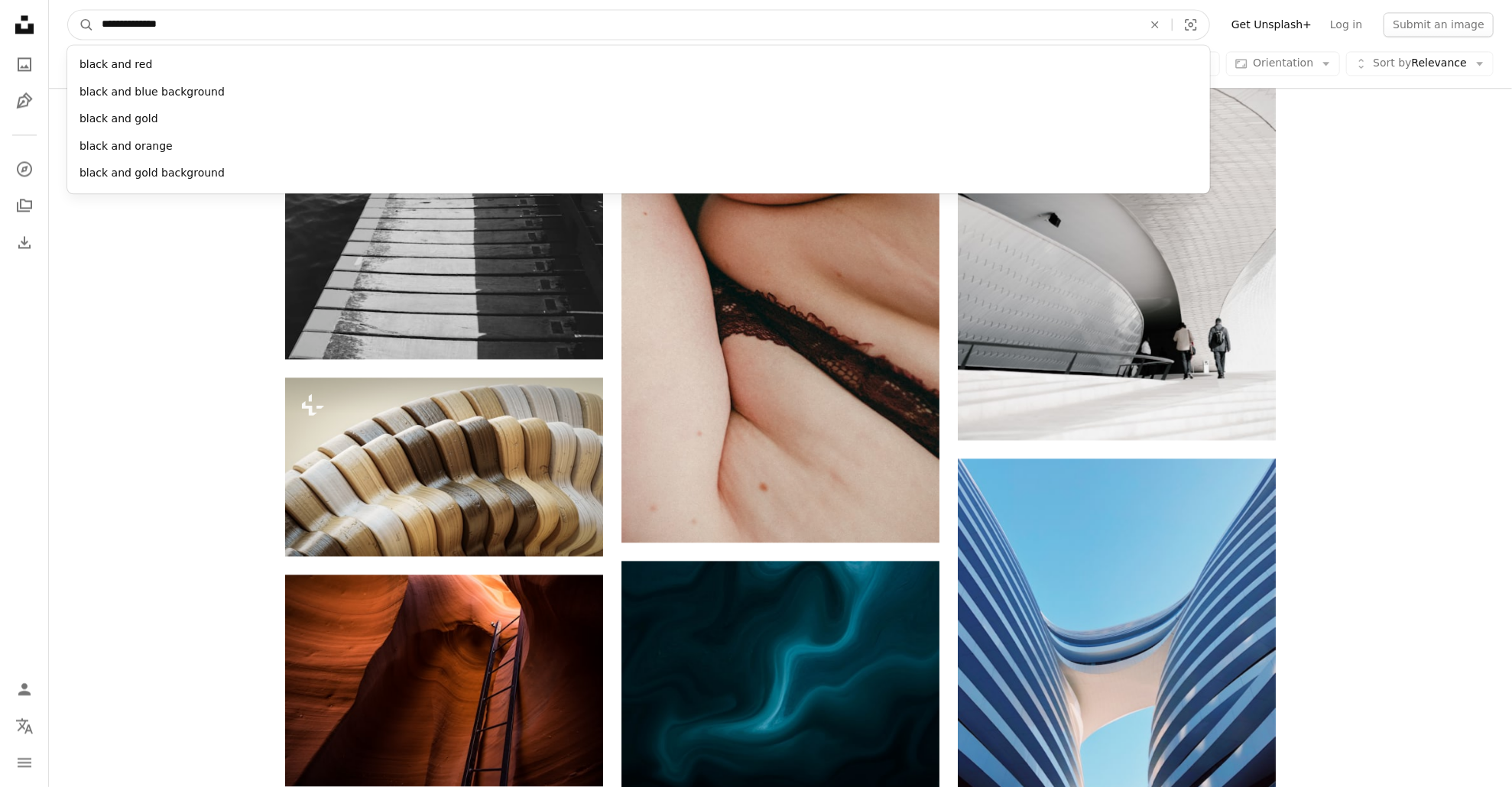
type input "**********"
click button "A magnifying glass" at bounding box center [81, 25] width 26 height 29
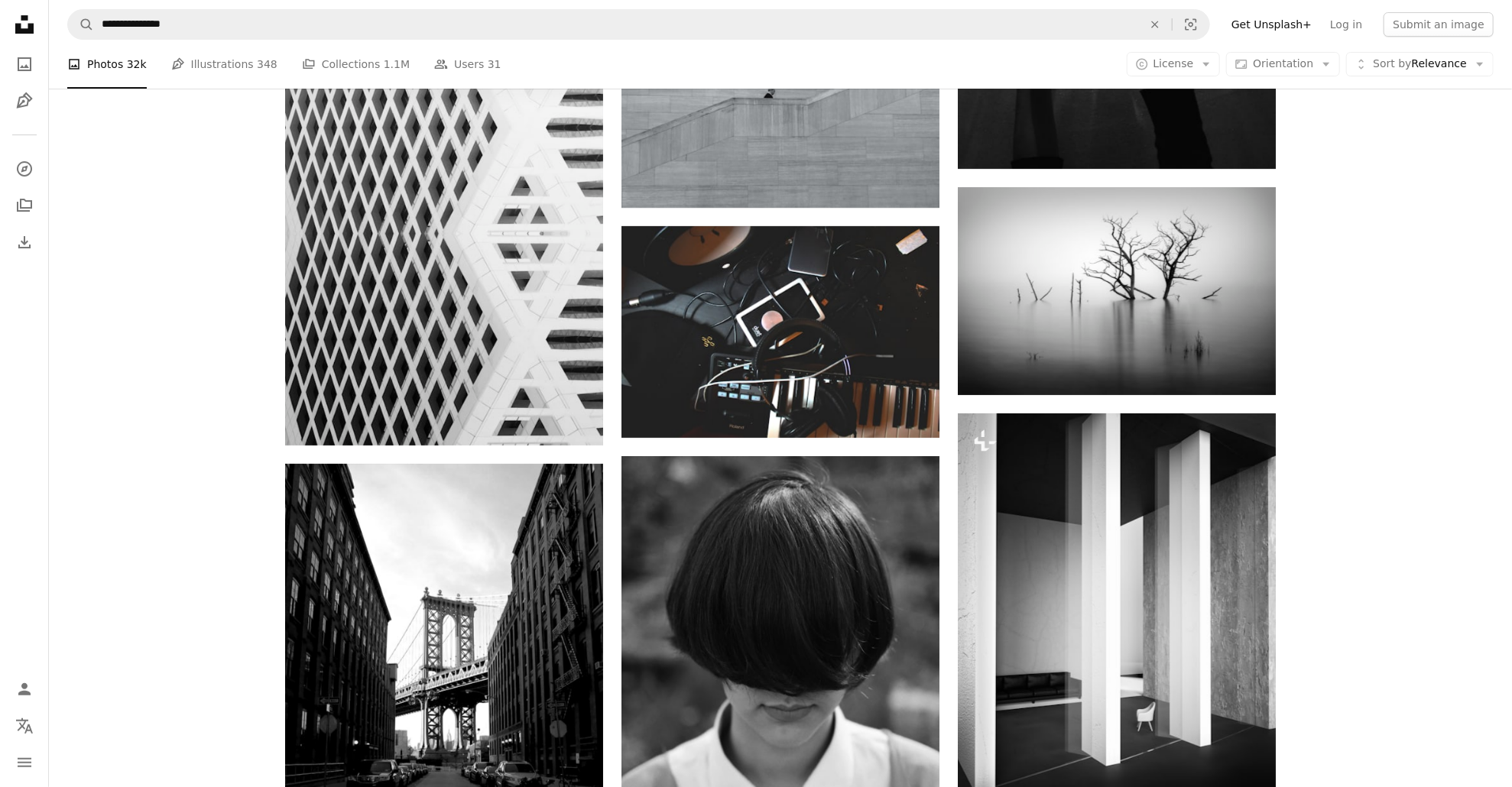
scroll to position [11235, 0]
